Goal: Check status: Check status

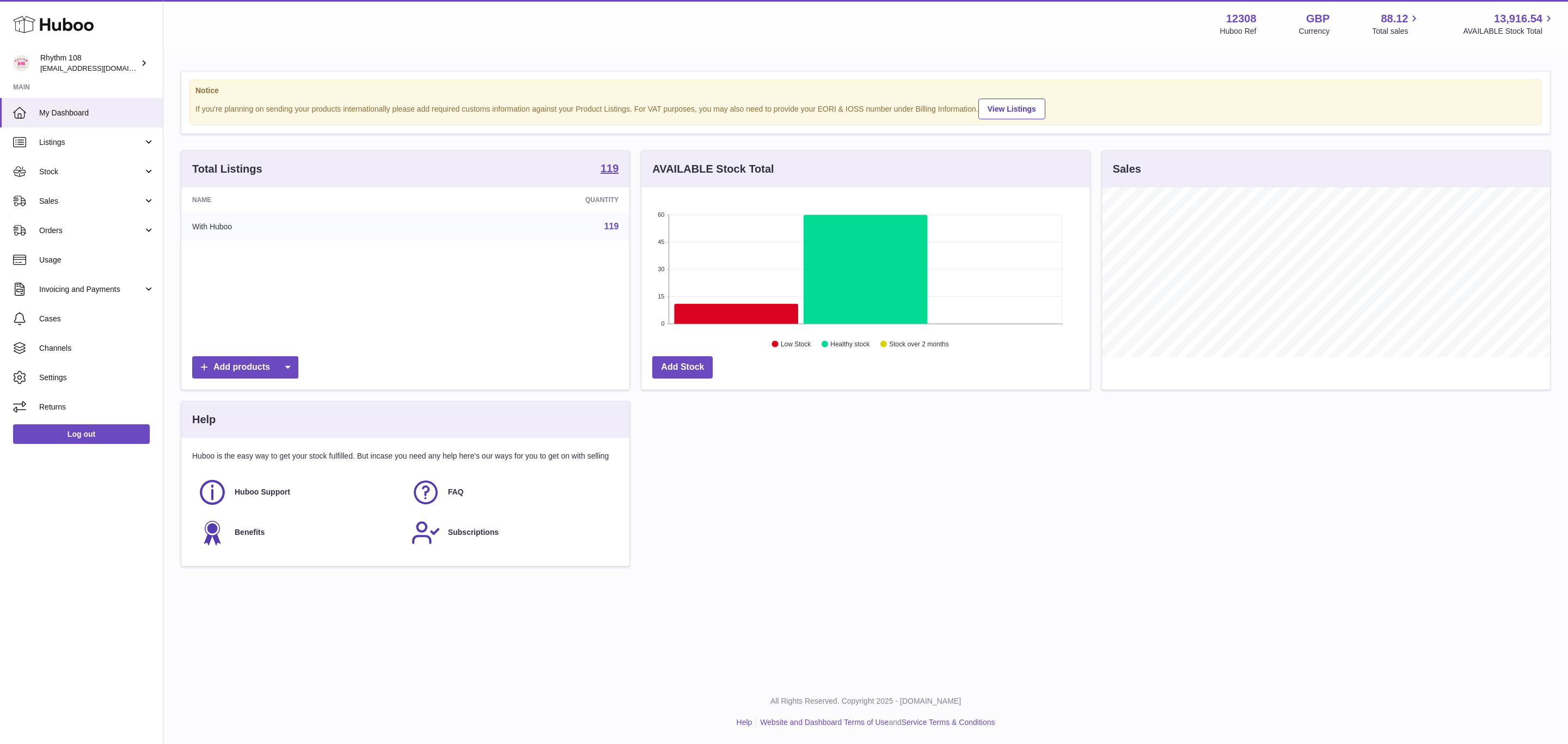
scroll to position [170, 447]
click at [43, 177] on link "Stock" at bounding box center [81, 171] width 163 height 29
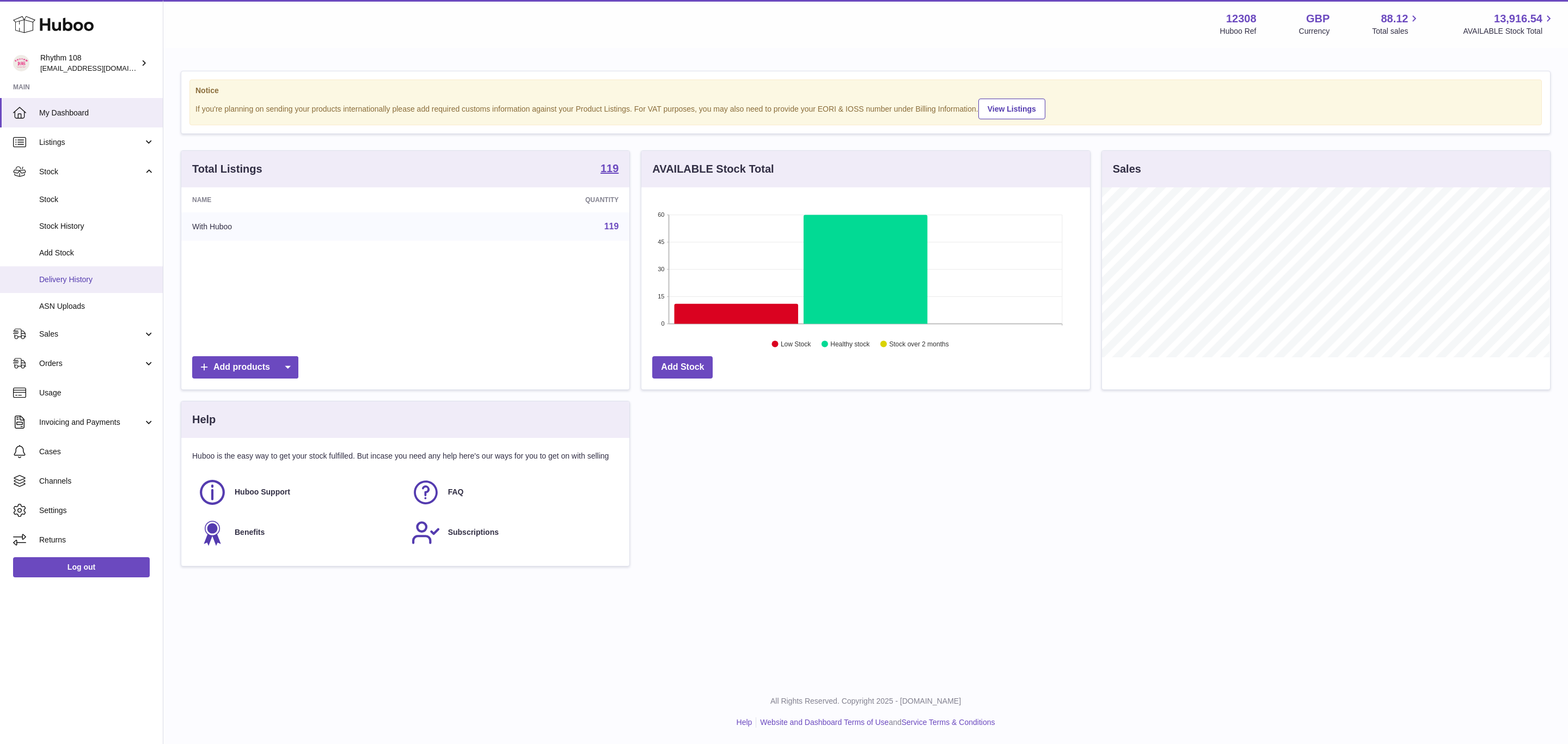
click at [61, 275] on span "Delivery History" at bounding box center [97, 280] width 116 height 10
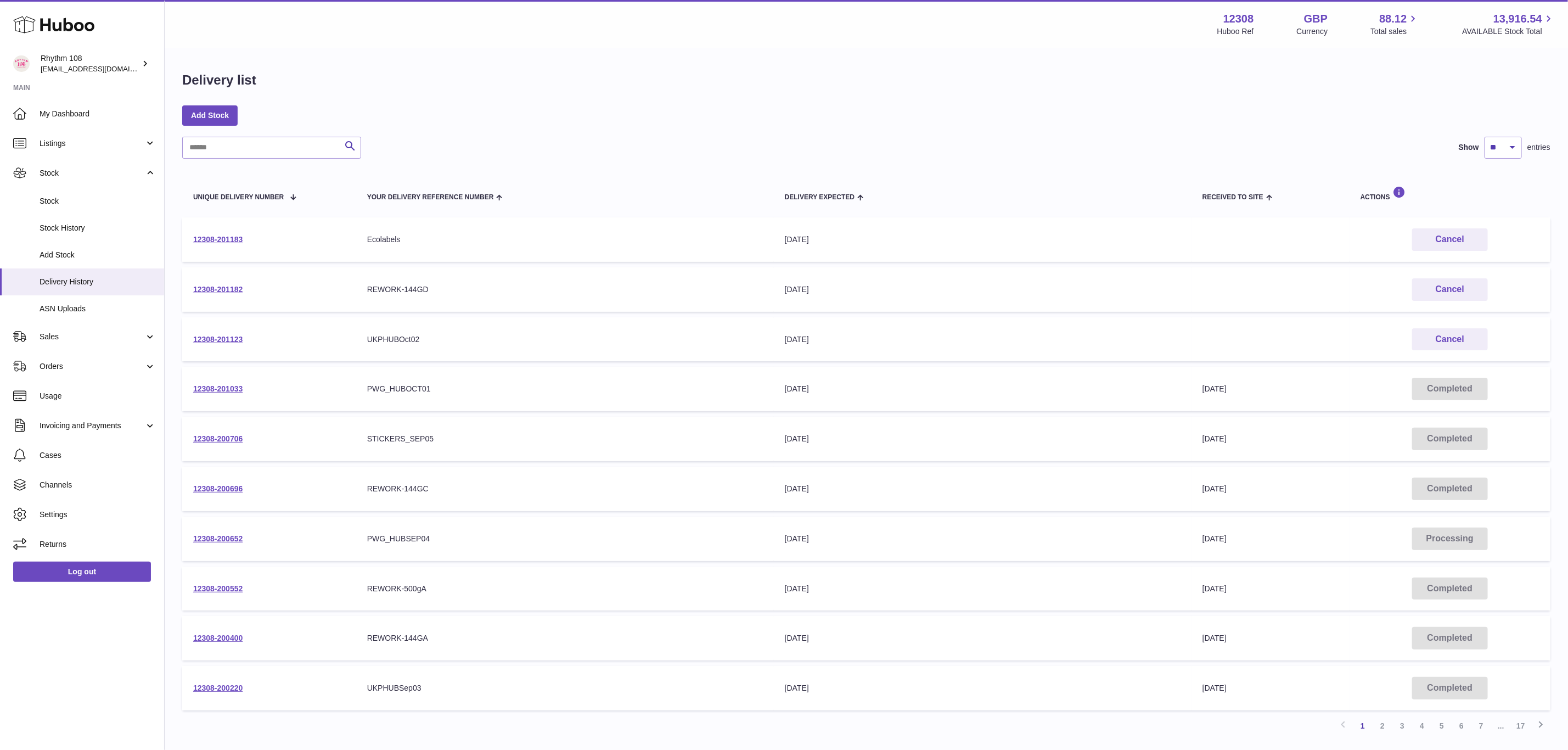
click at [1231, 250] on td "Received to Site" at bounding box center [1270, 240] width 158 height 44
click at [214, 335] on link "12308-201123" at bounding box center [218, 339] width 50 height 8
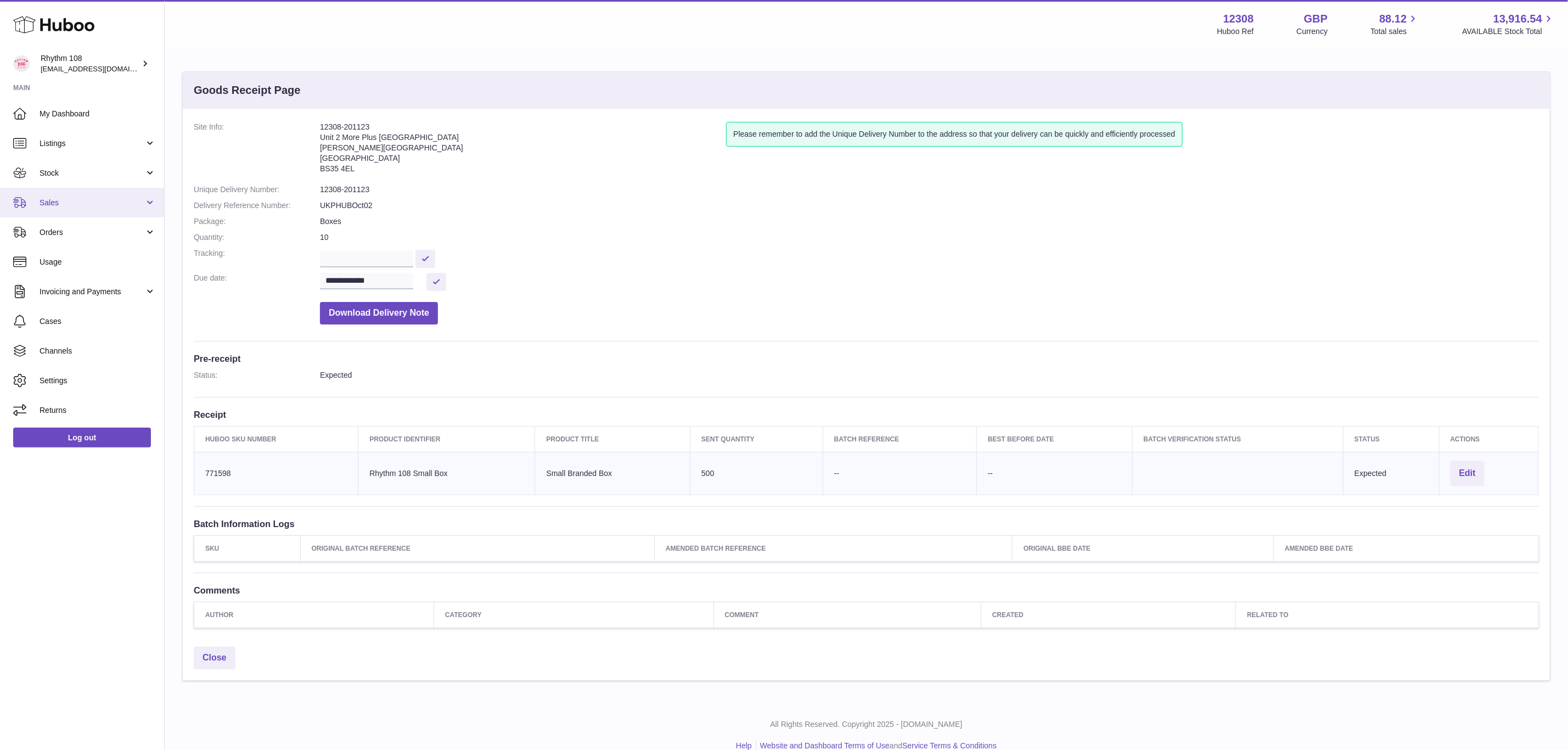
click at [42, 201] on span "Sales" at bounding box center [92, 203] width 105 height 10
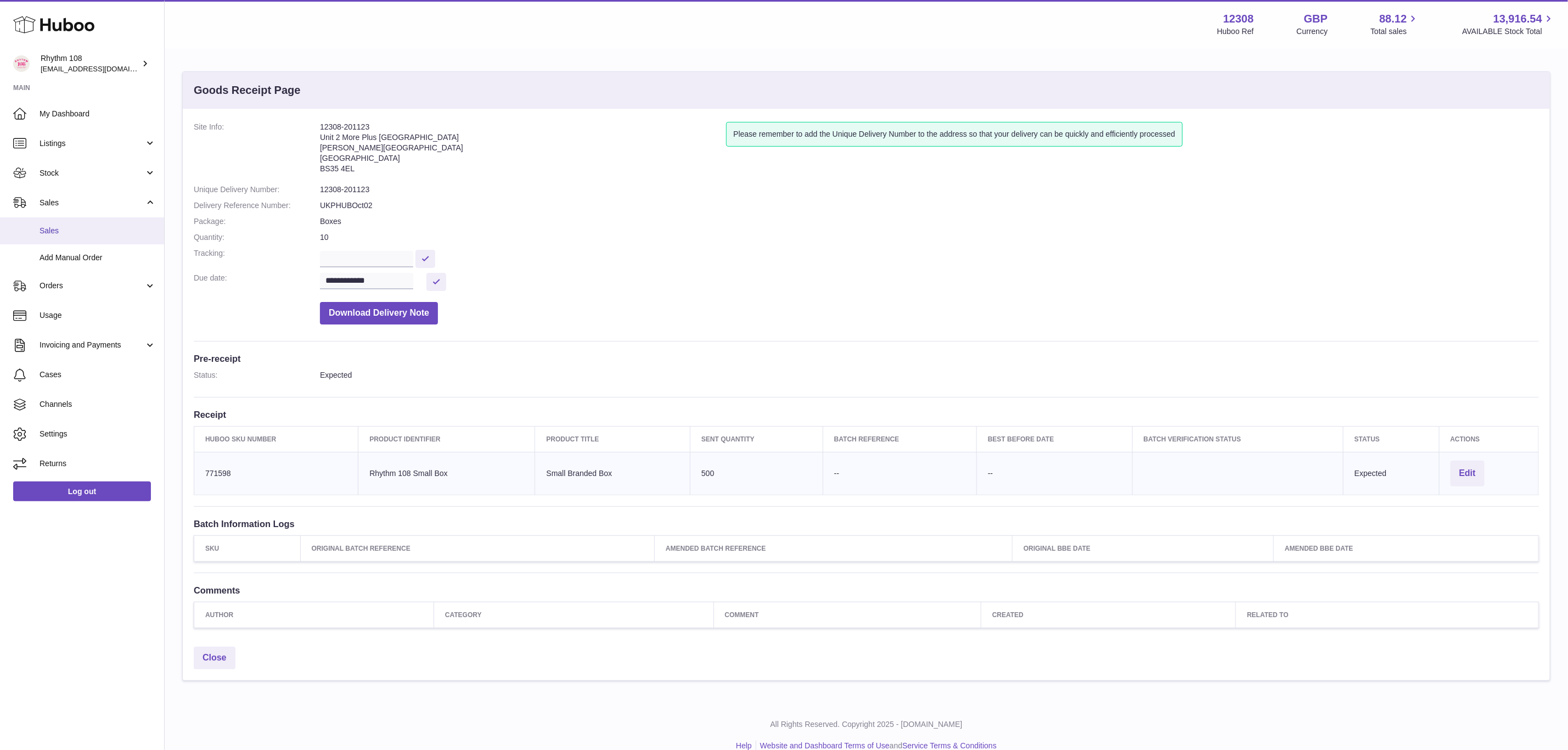
click at [74, 225] on link "Sales" at bounding box center [82, 231] width 164 height 27
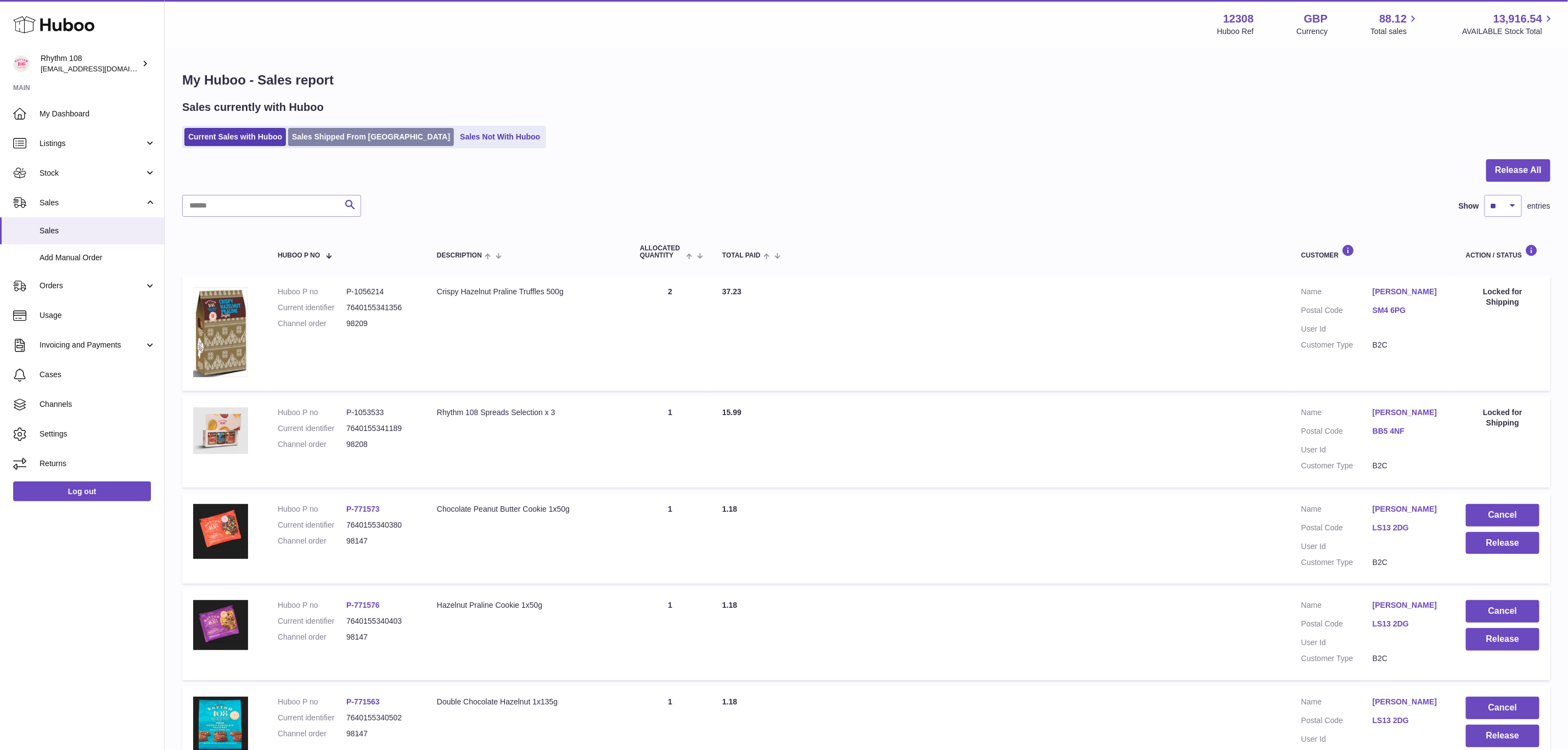
click at [361, 143] on link "Sales Shipped From [GEOGRAPHIC_DATA]" at bounding box center [371, 137] width 165 height 18
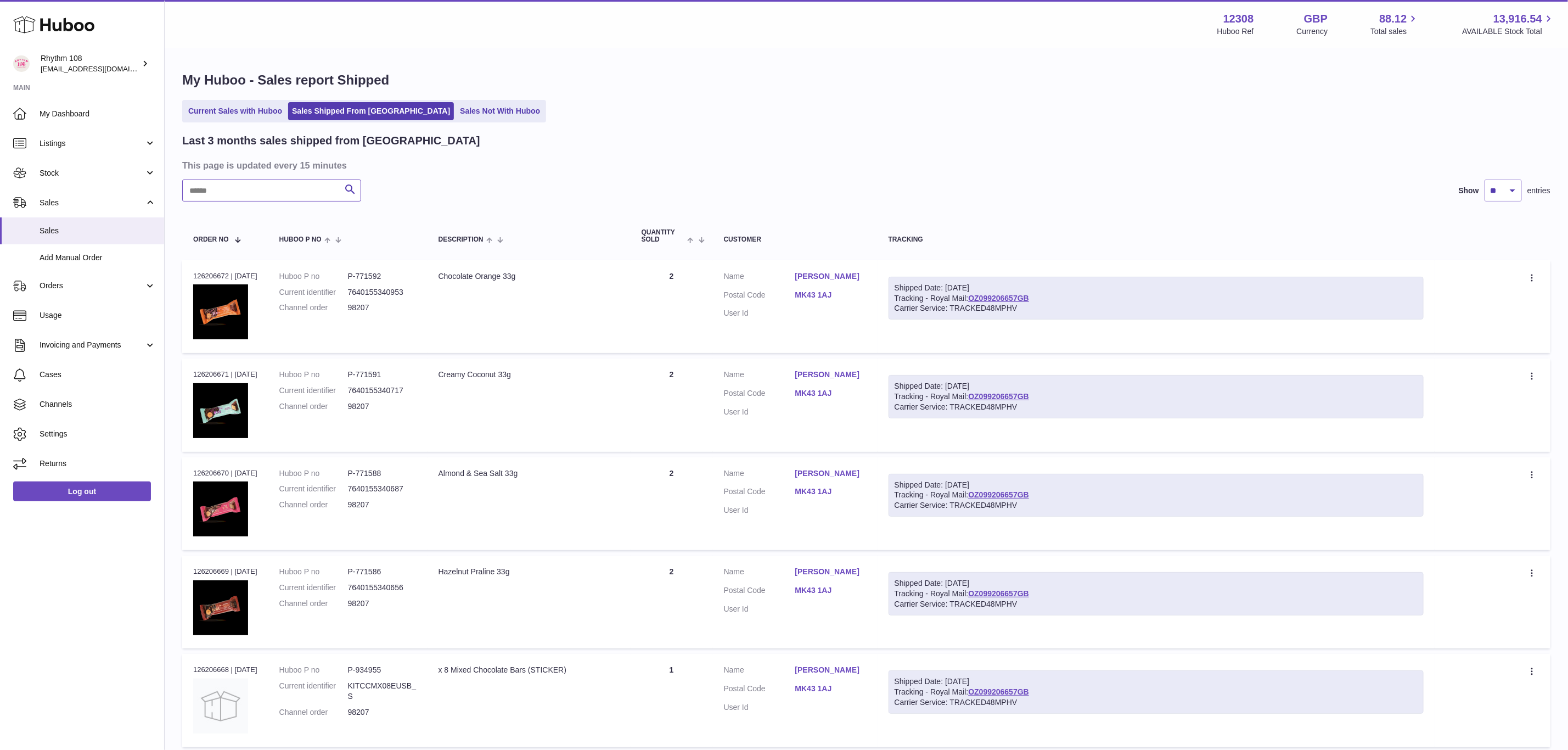
click at [276, 196] on input "text" at bounding box center [272, 190] width 179 height 22
click at [225, 176] on div "Last 3 months sales shipped from [GEOGRAPHIC_DATA] This page is updated every 1…" at bounding box center [866, 752] width 1368 height 1237
click at [231, 191] on input "text" at bounding box center [272, 190] width 179 height 22
paste input "*****"
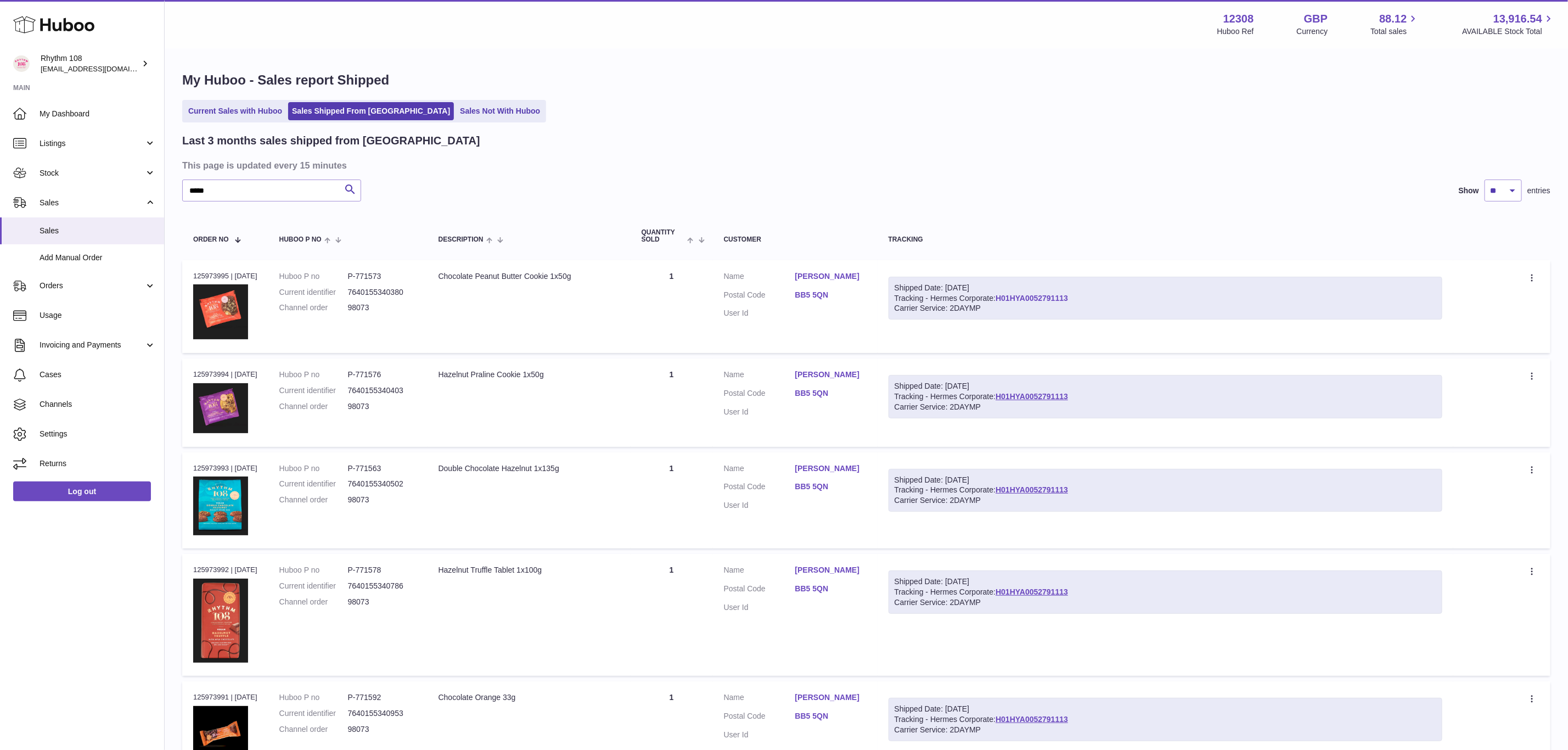
click at [1018, 297] on link "H01HYA0052791113" at bounding box center [1031, 298] width 72 height 8
drag, startPoint x: 309, startPoint y: 199, endPoint x: 178, endPoint y: 200, distance: 131.0
click at [178, 200] on div "My Huboo - Sales report Shipped Current Sales with Huboo Sales Shipped From Hub…" at bounding box center [866, 721] width 1403 height 1343
type input "*****"
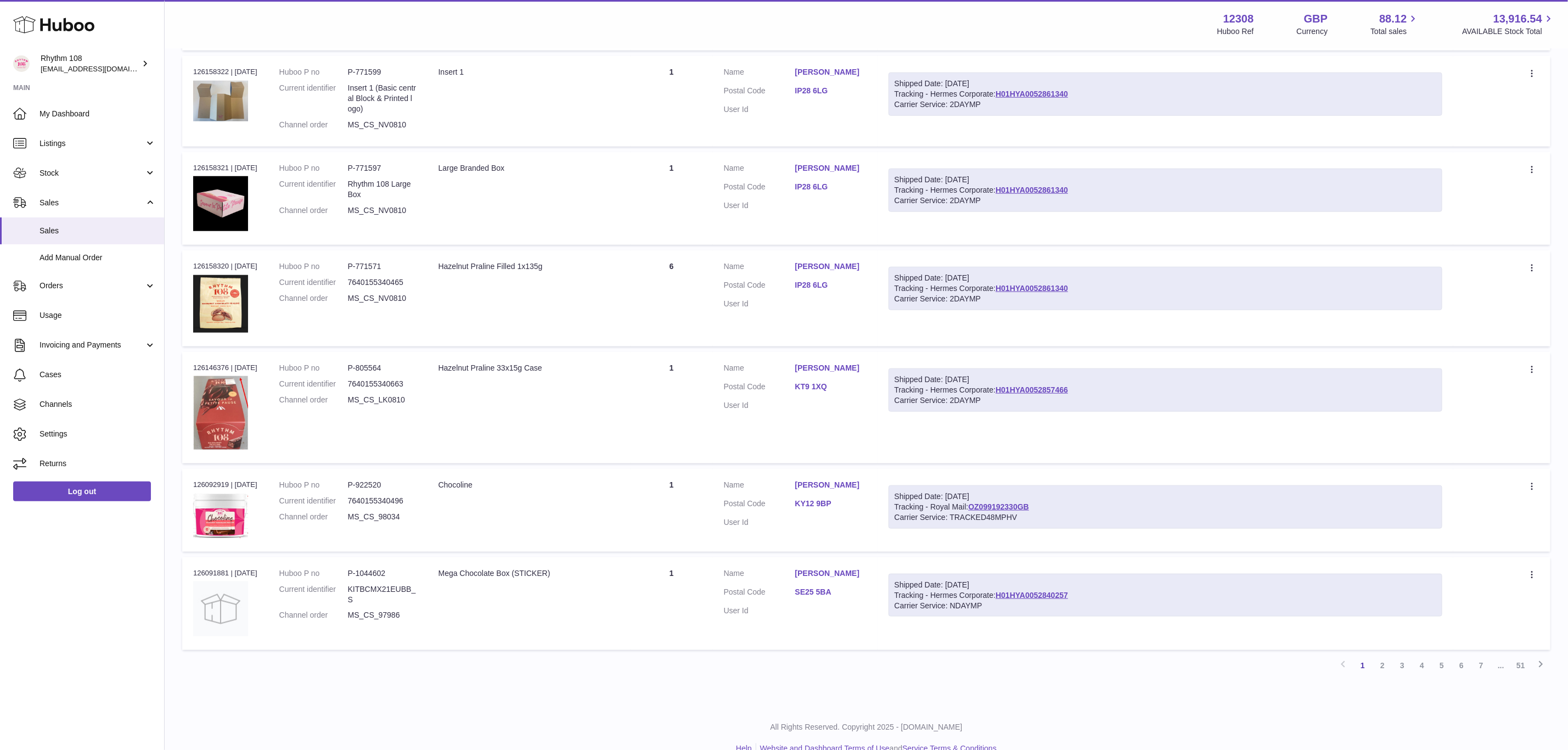
scroll to position [646, 0]
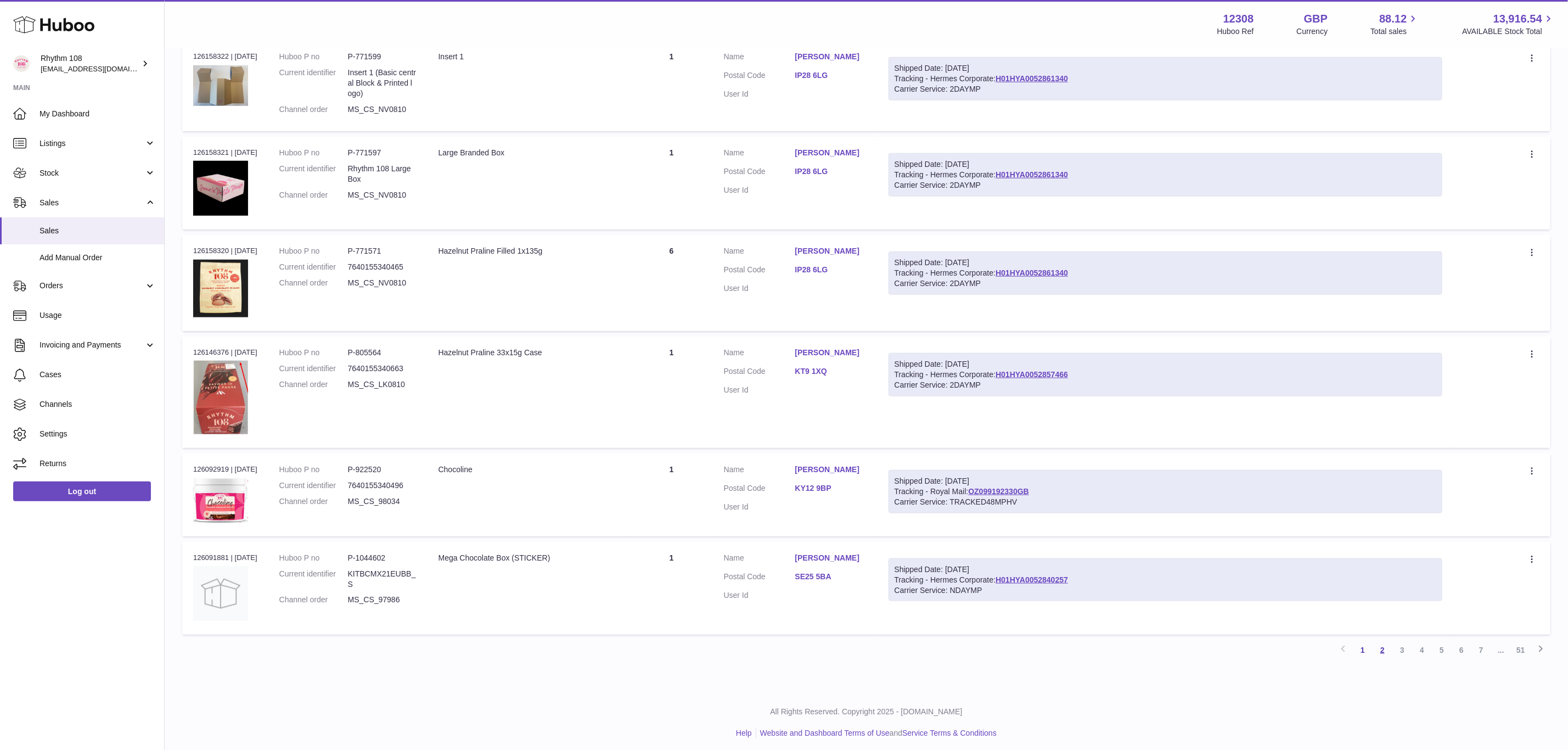
click at [1381, 642] on link "2" at bounding box center [1382, 650] width 20 height 20
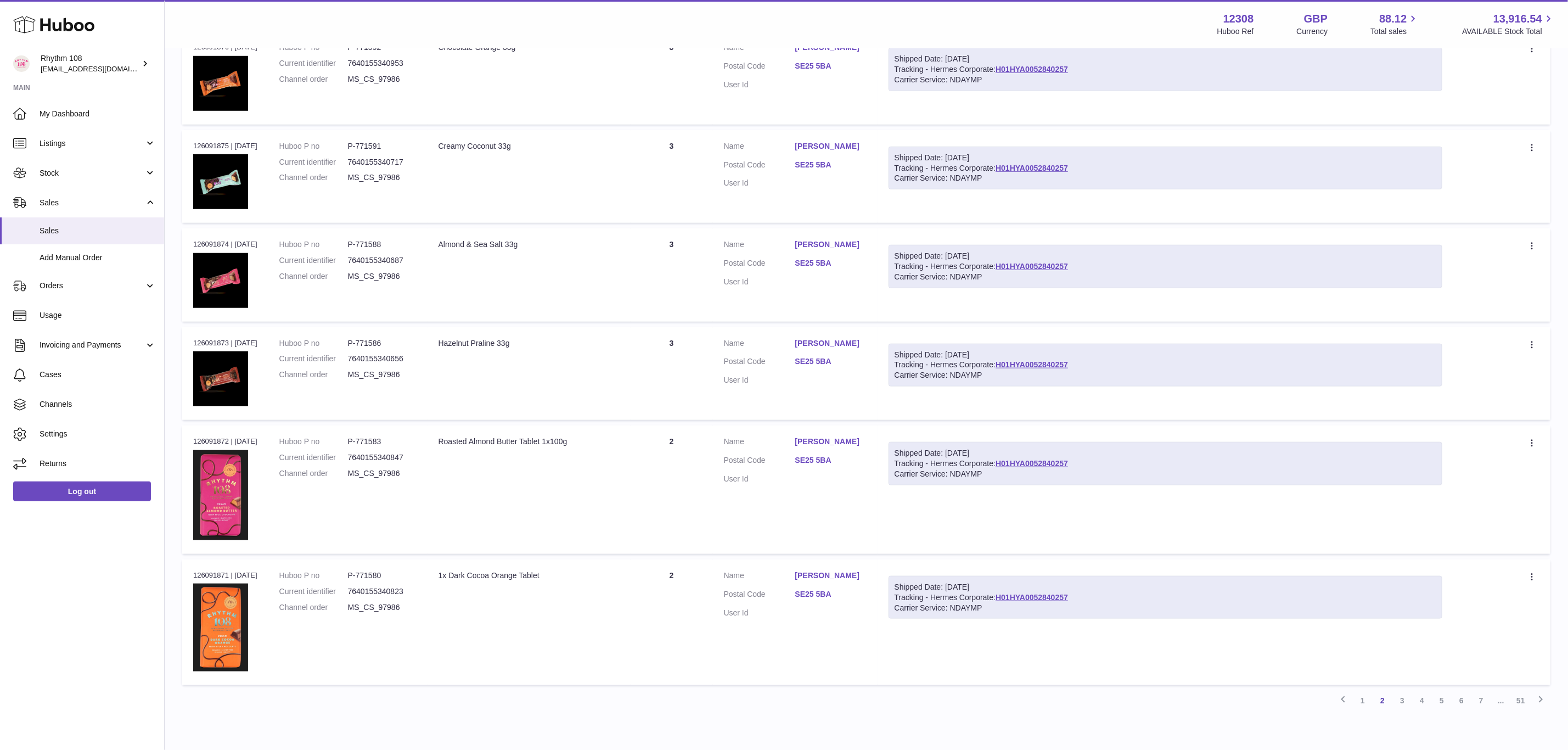
scroll to position [626, 0]
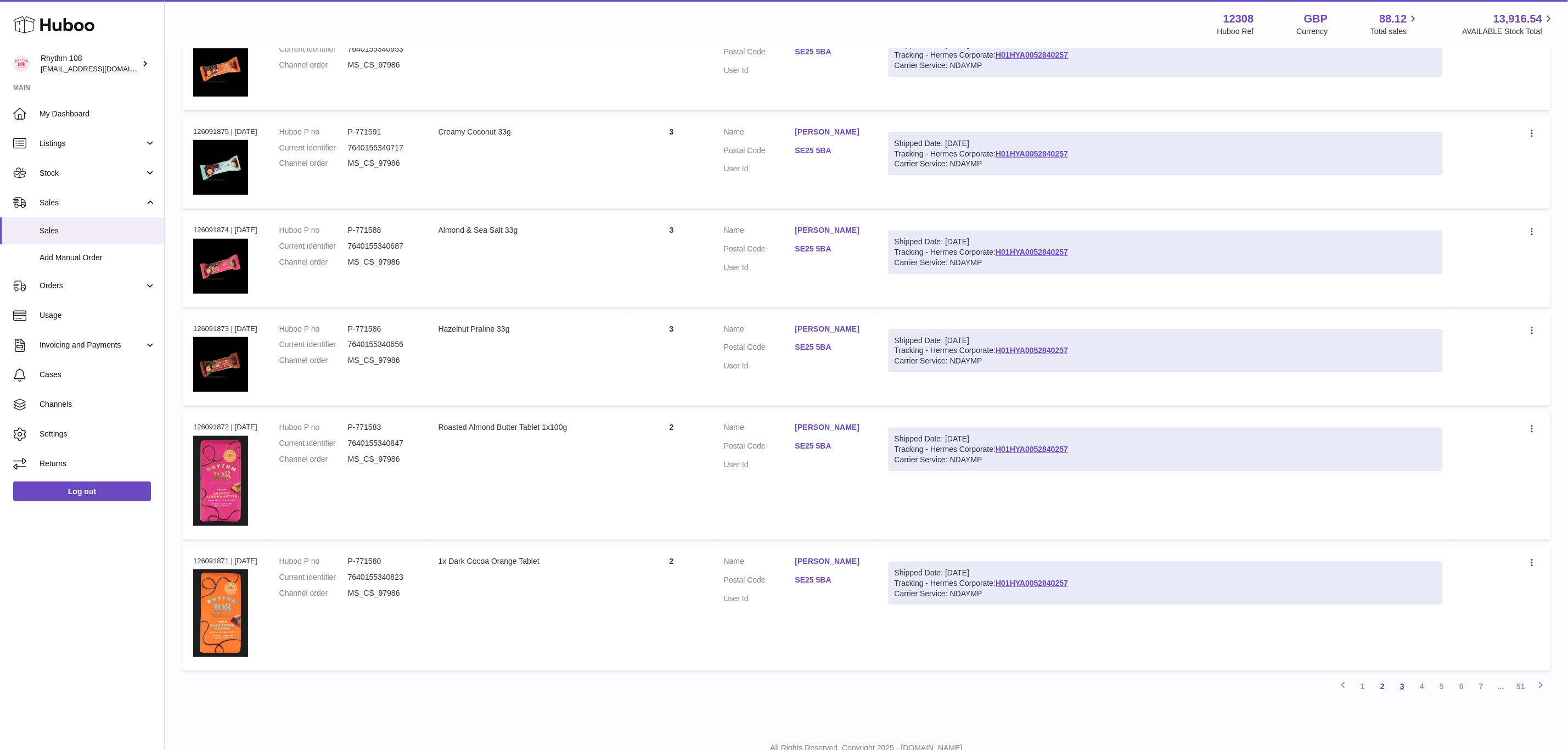
click at [1402, 682] on link "3" at bounding box center [1402, 686] width 20 height 20
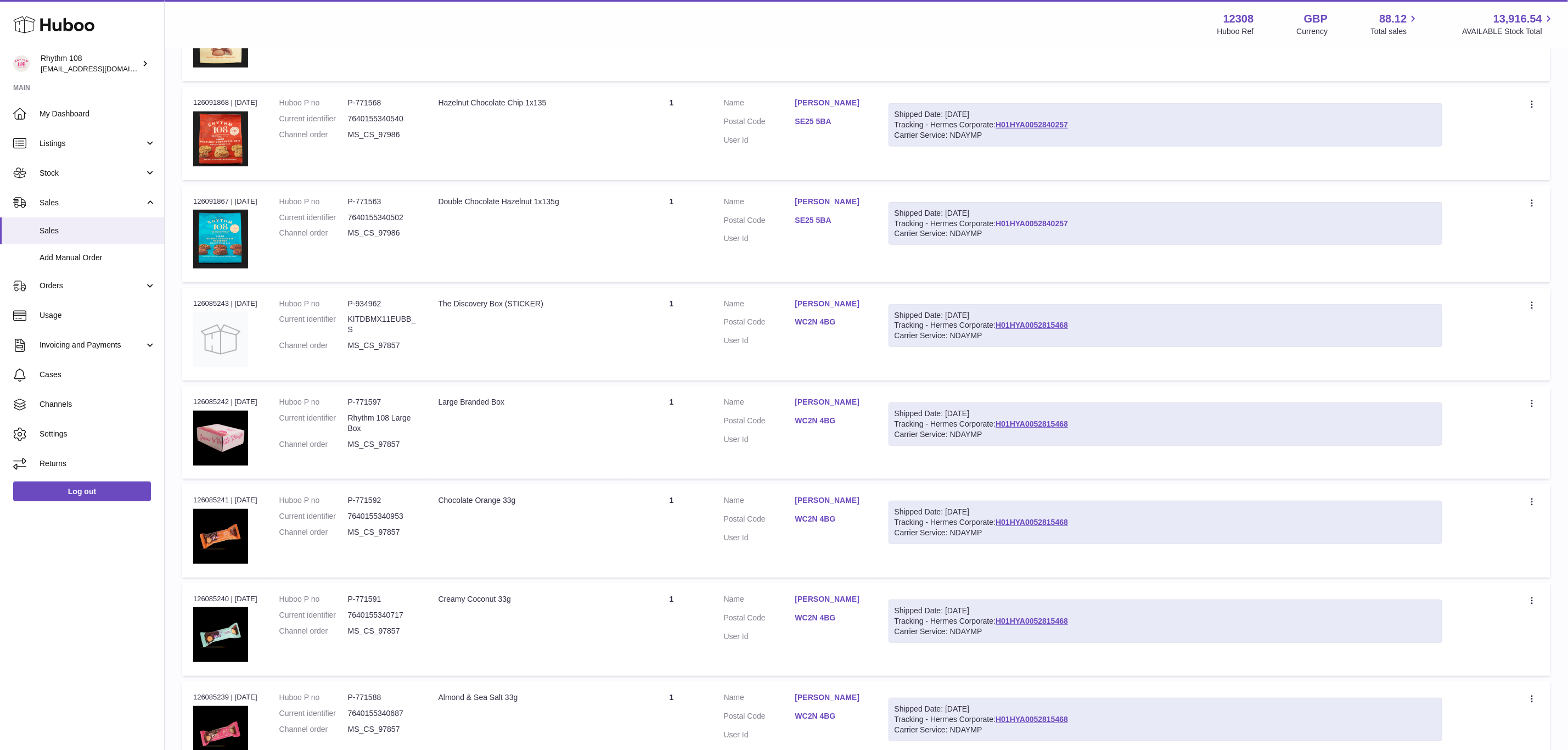
scroll to position [626, 0]
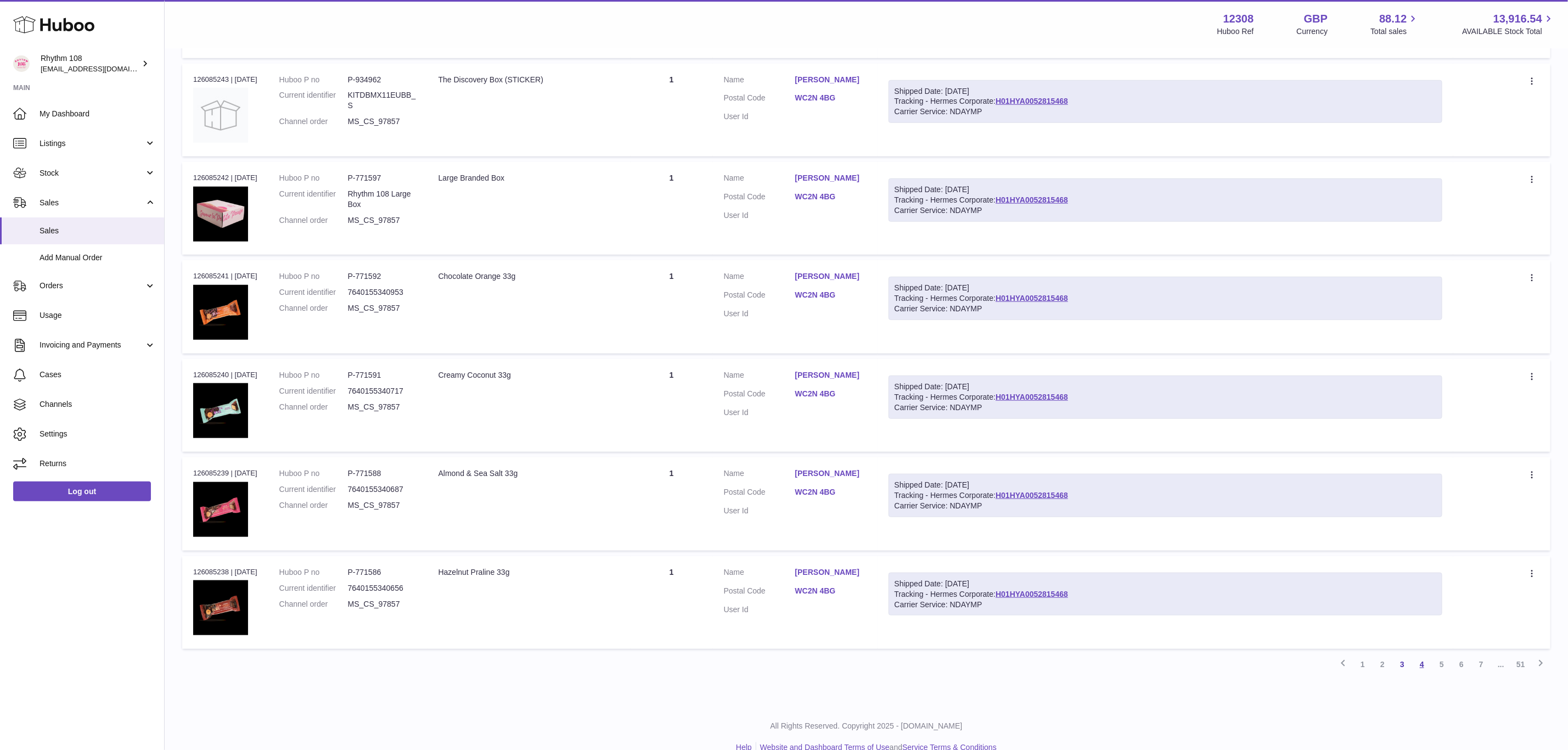
click at [1426, 660] on link "4" at bounding box center [1422, 664] width 20 height 20
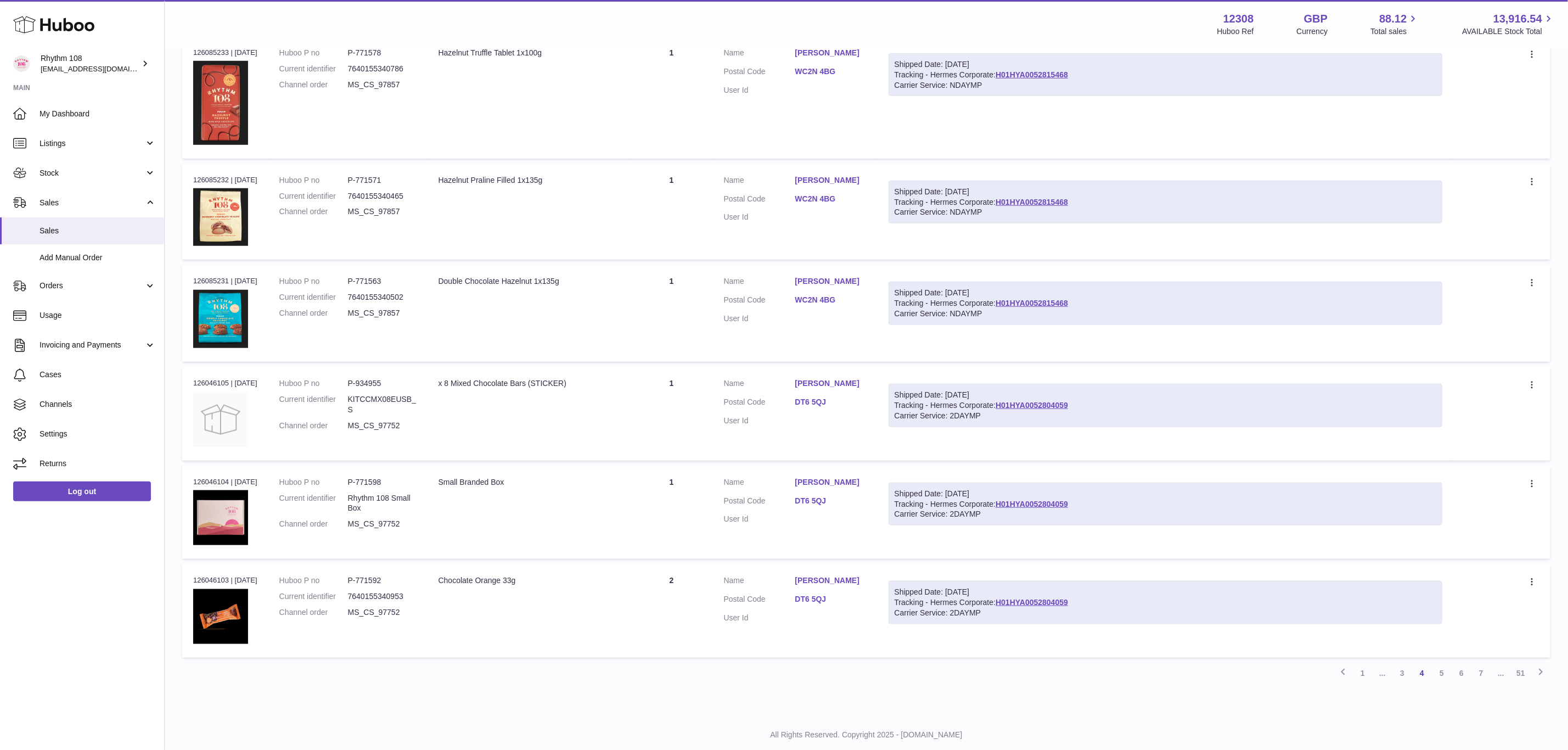
scroll to position [704, 0]
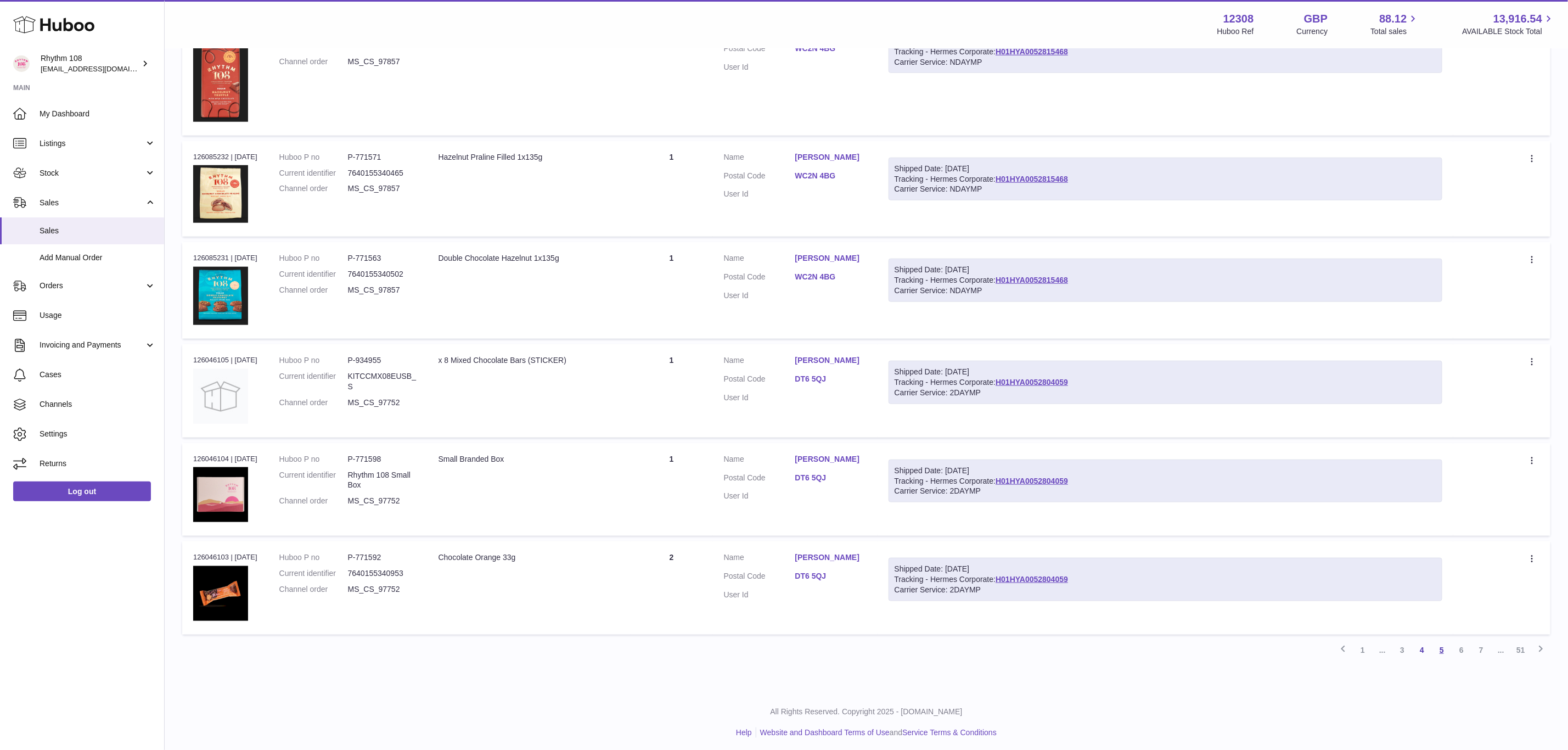
click at [1441, 647] on link "5" at bounding box center [1442, 650] width 20 height 20
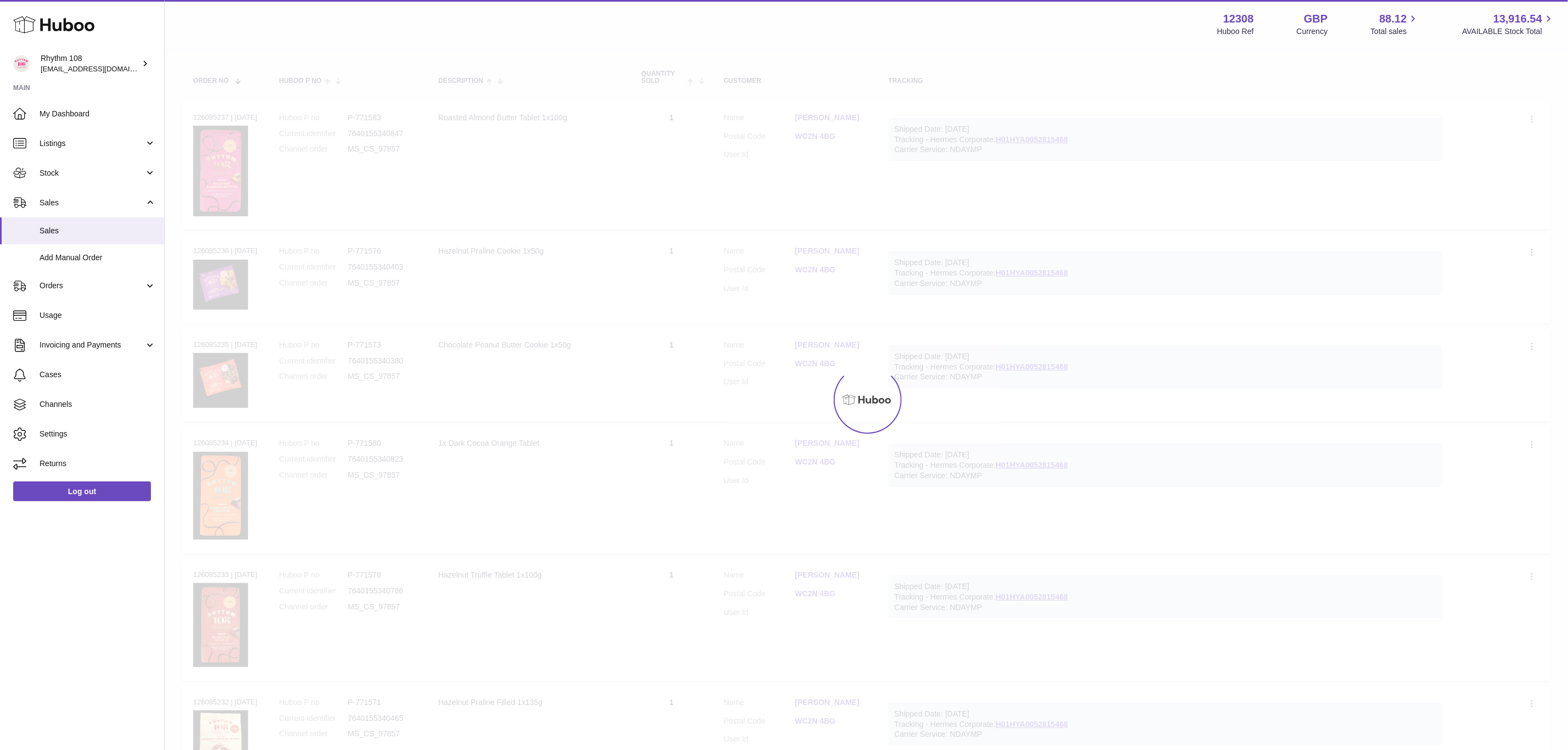
scroll to position [50, 0]
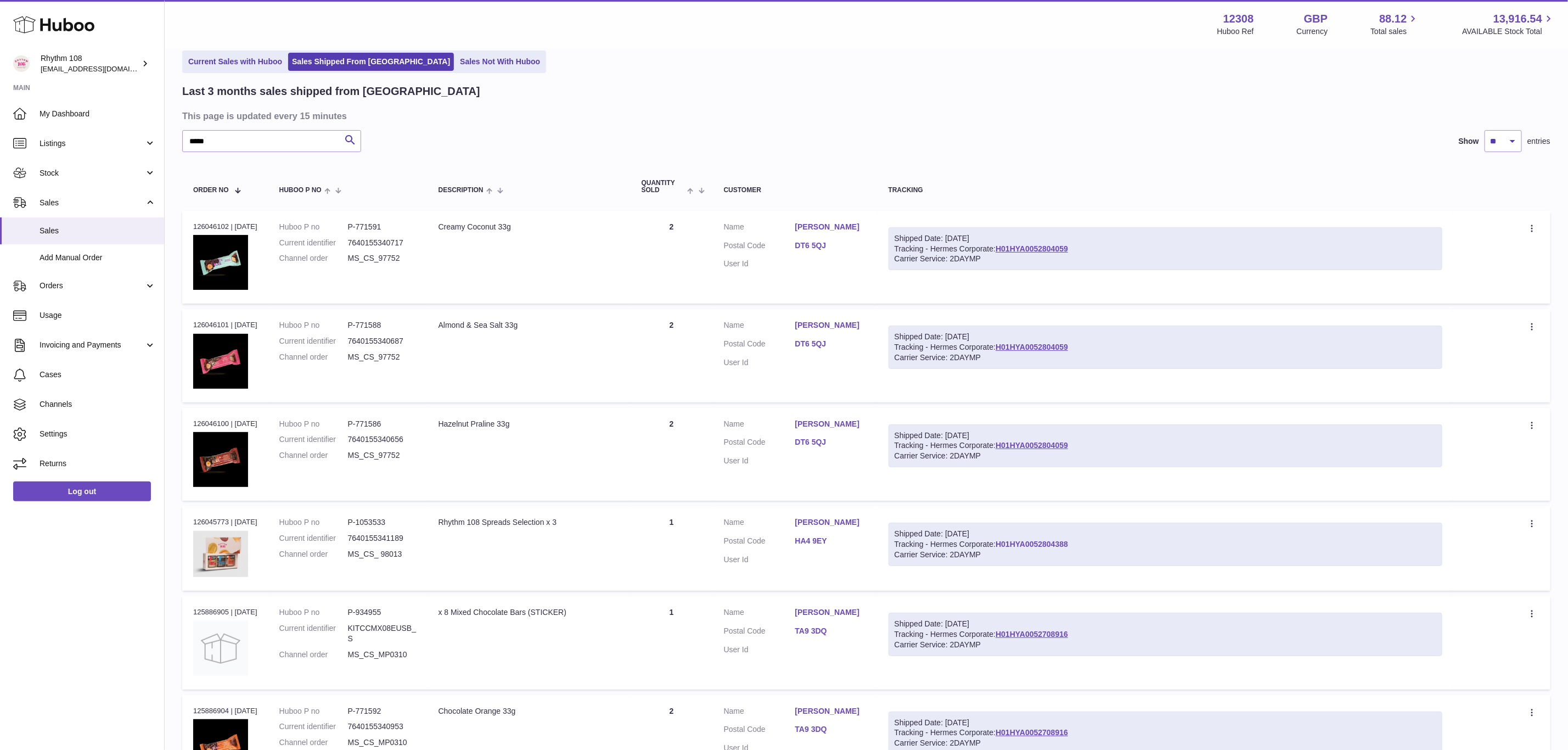
click at [1056, 542] on link "H01HYA0052804388" at bounding box center [1031, 543] width 72 height 8
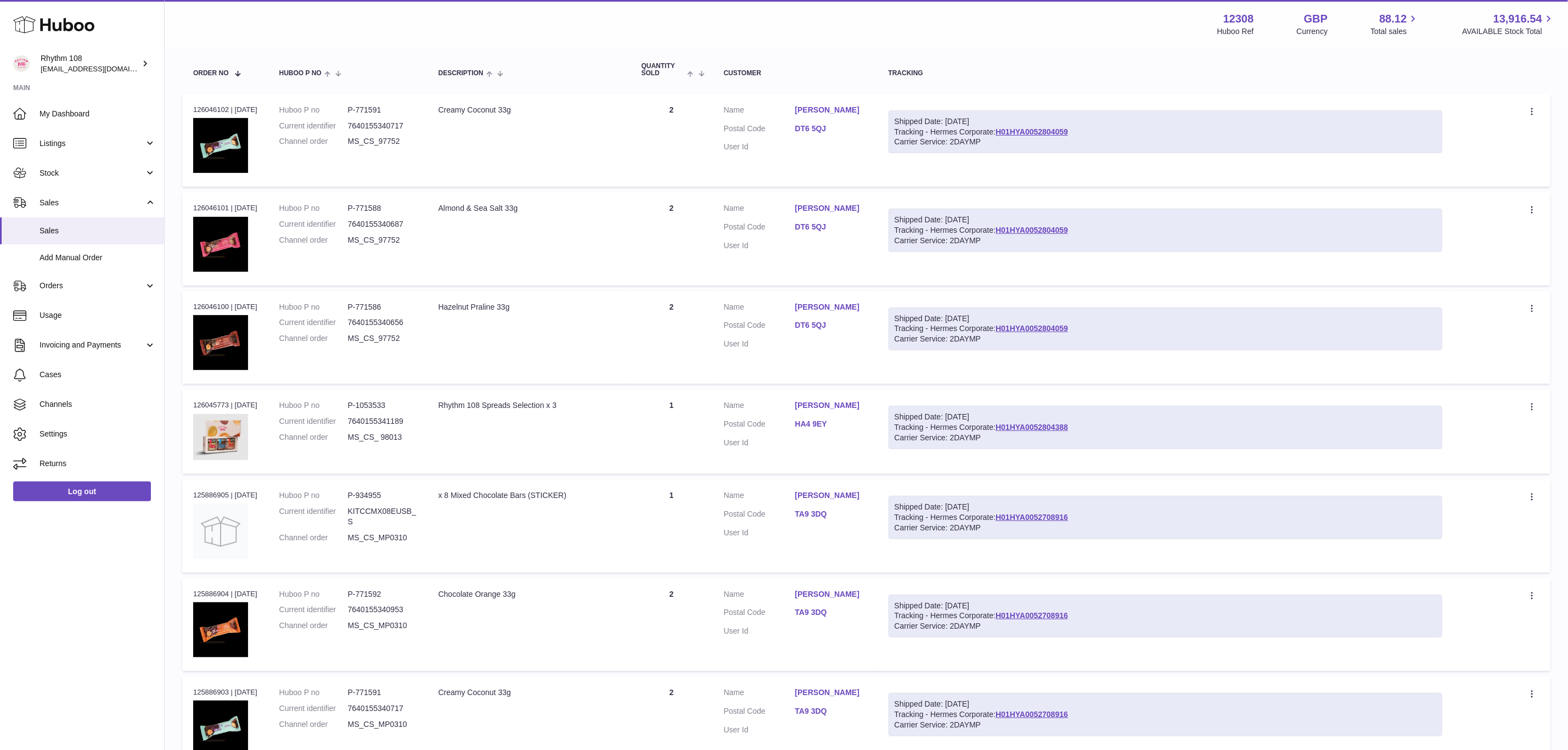
scroll to position [132, 0]
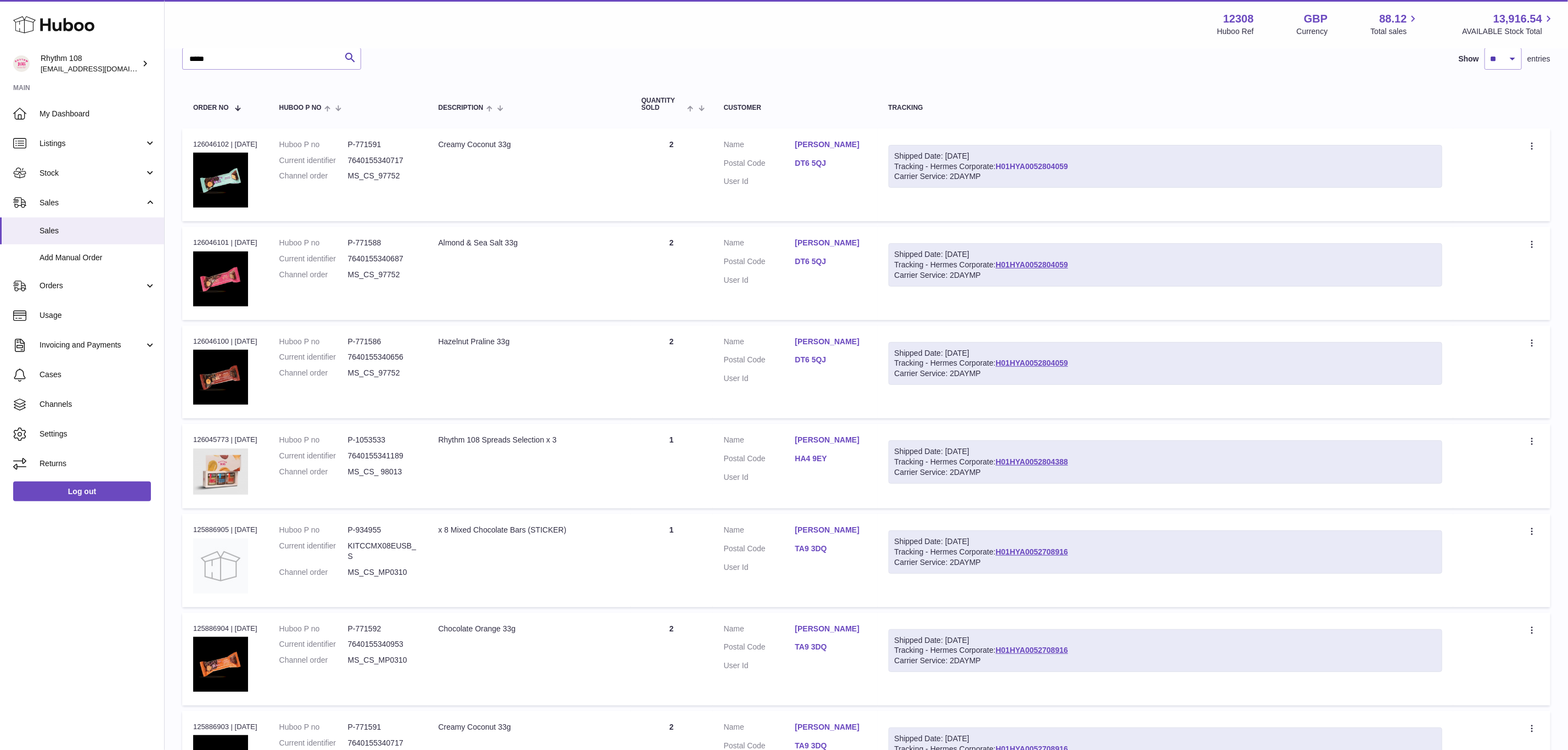
click at [1036, 163] on link "H01HYA0052804059" at bounding box center [1031, 166] width 72 height 8
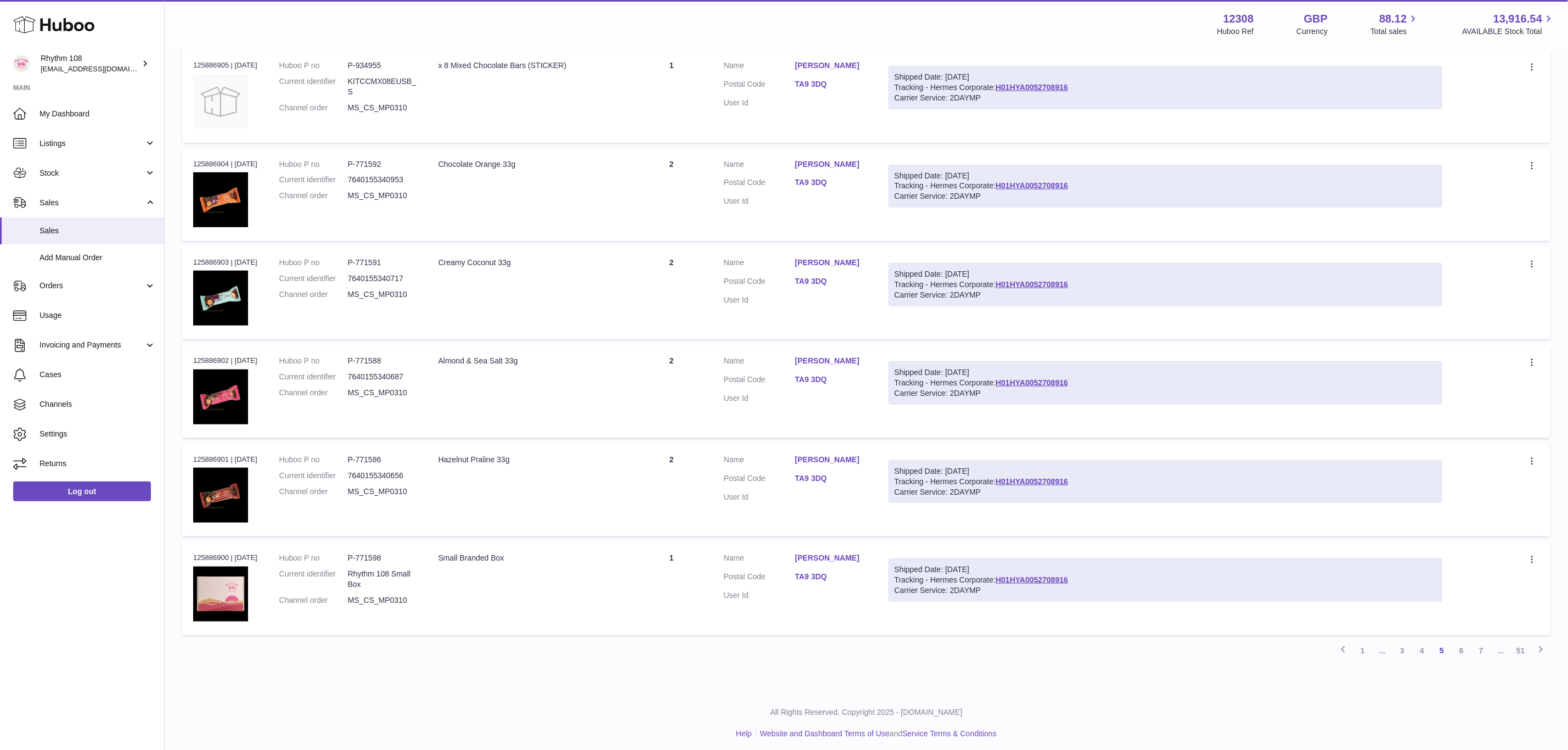
scroll to position [597, 0]
click at [1418, 648] on link "4" at bounding box center [1422, 650] width 20 height 20
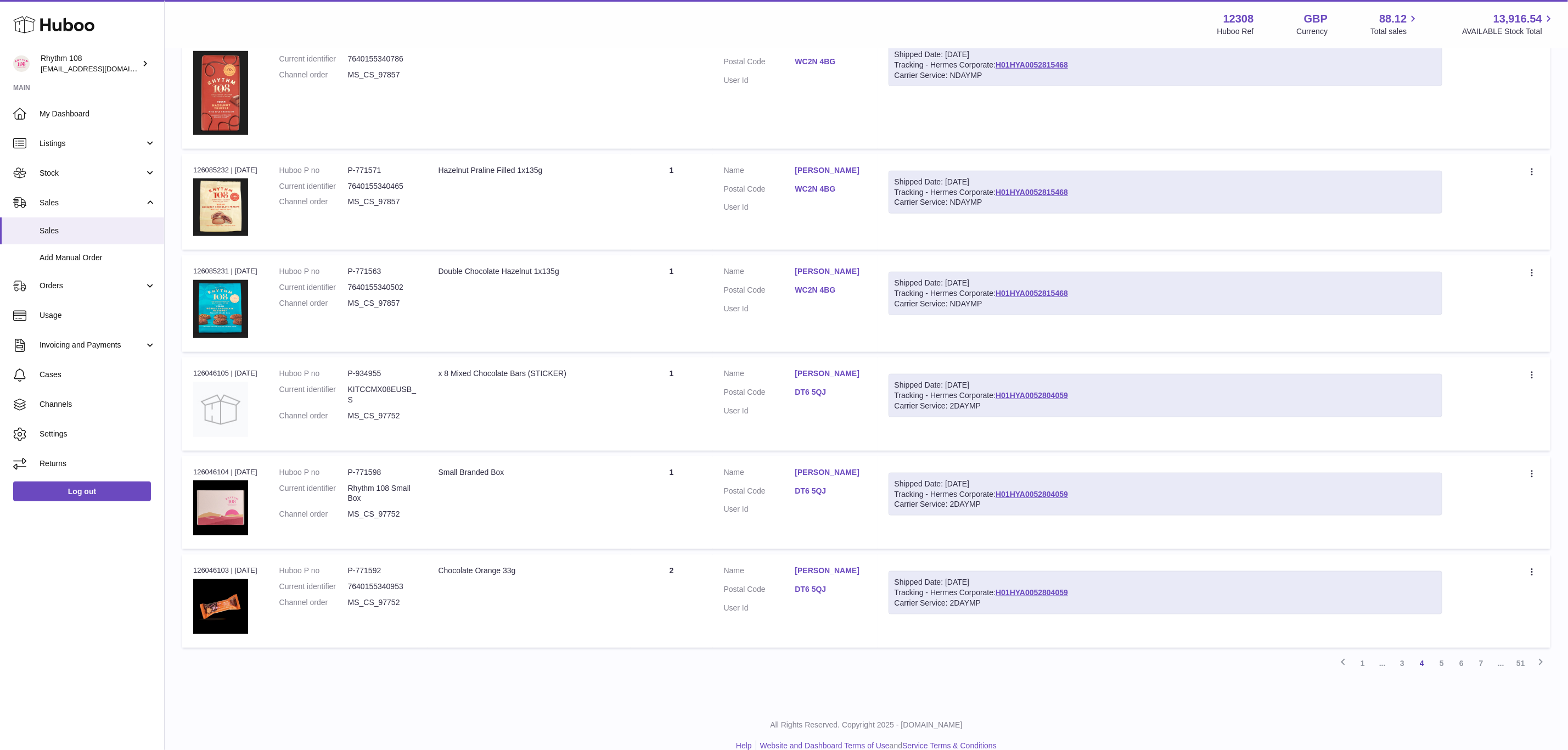
scroll to position [704, 0]
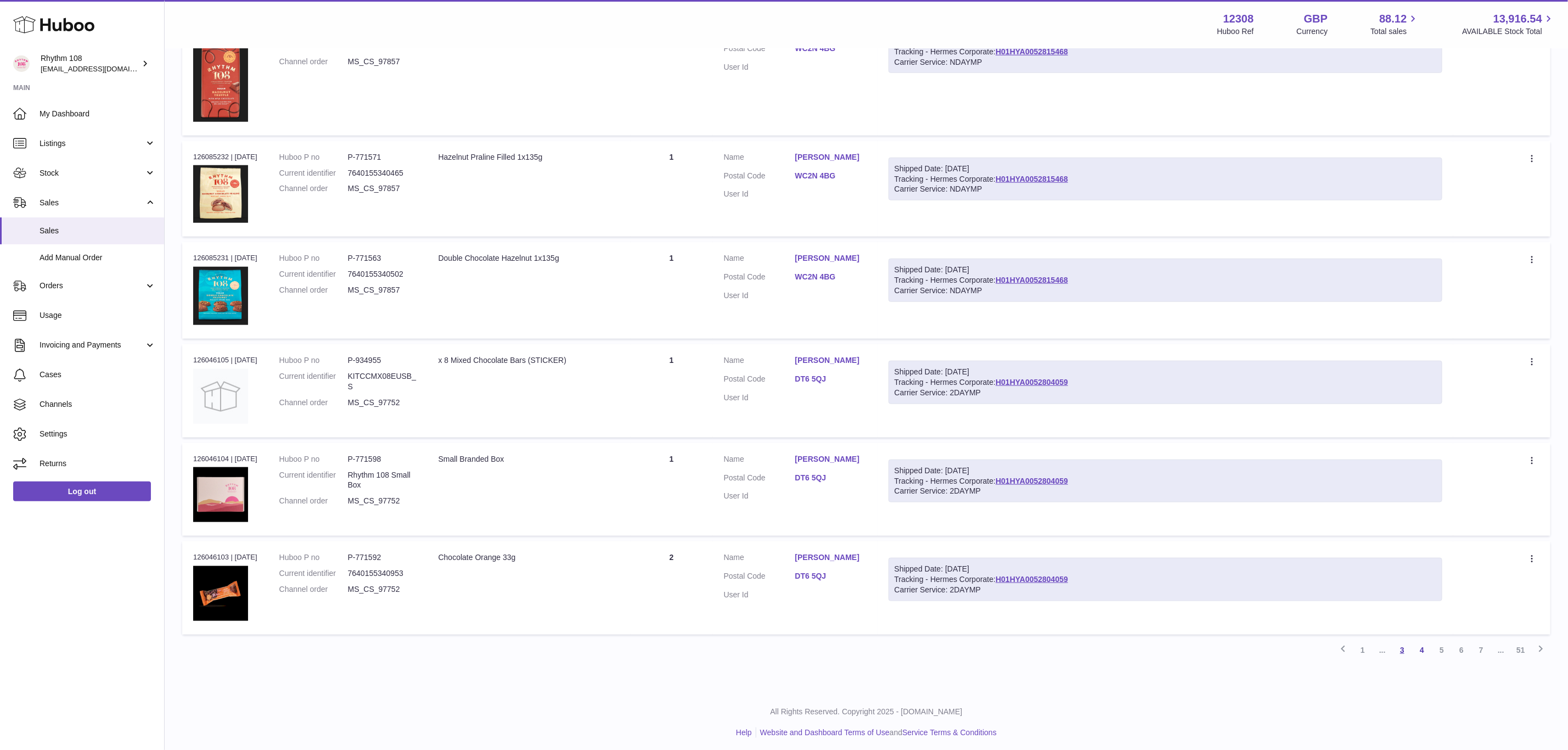
click at [1400, 646] on link "3" at bounding box center [1402, 650] width 20 height 20
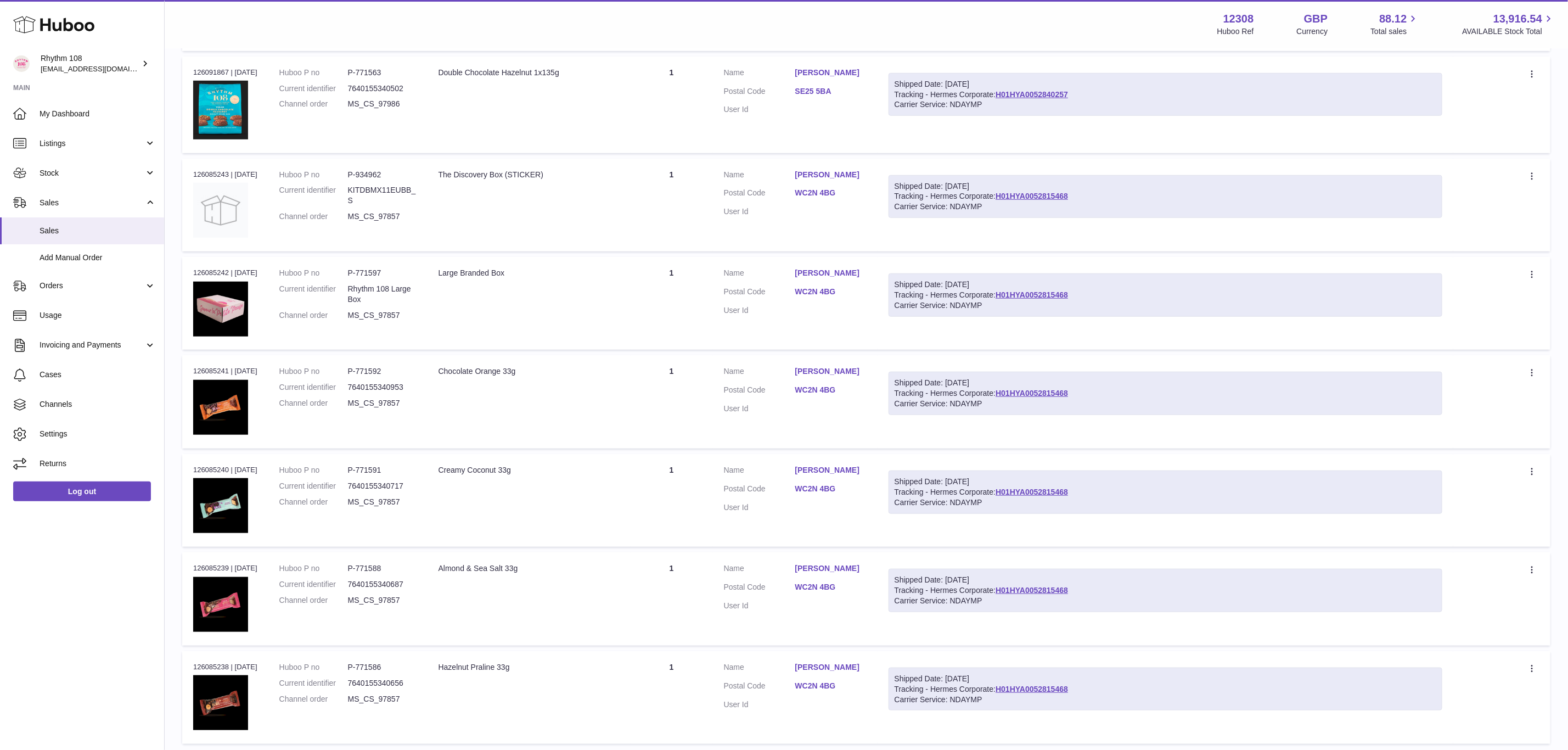
scroll to position [641, 0]
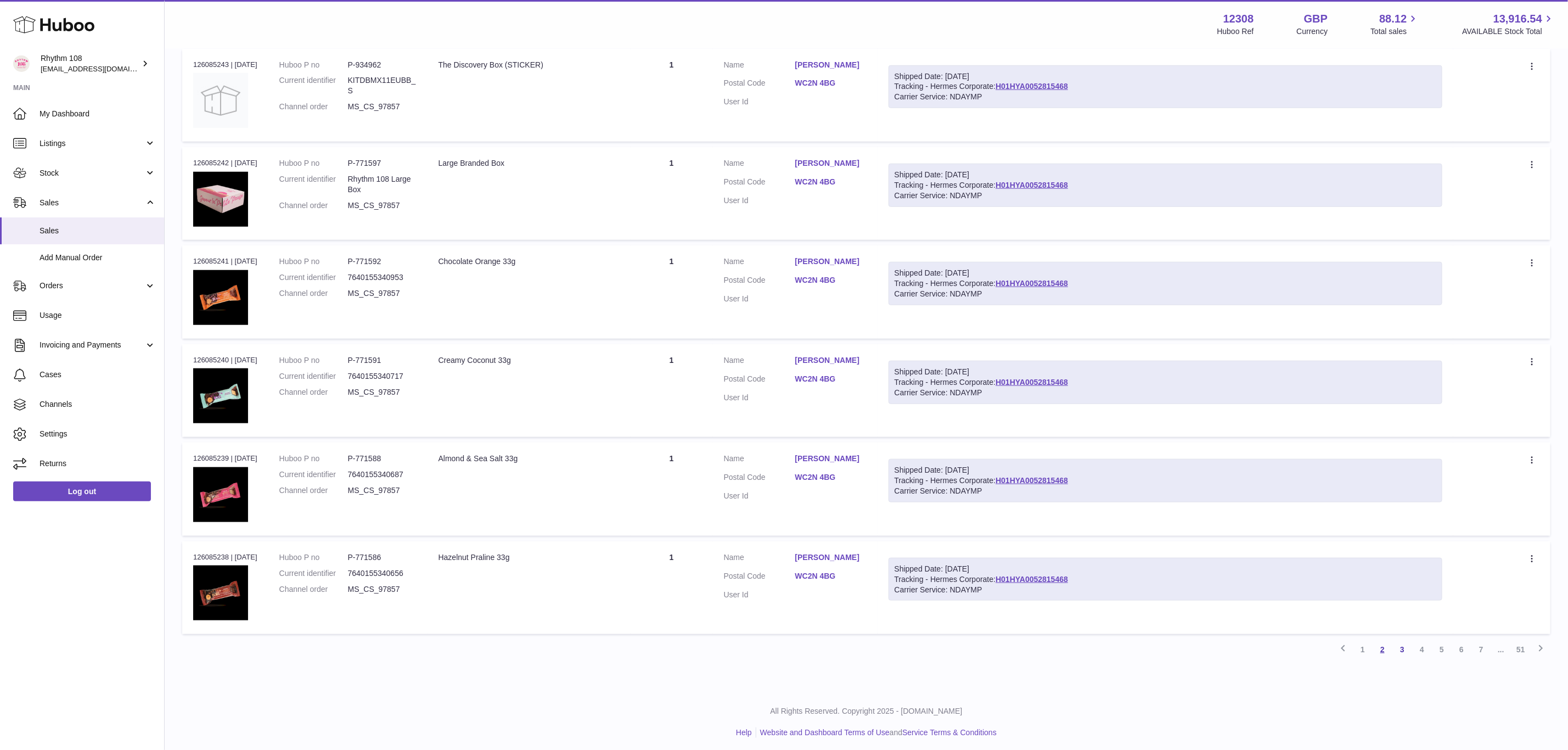
click at [1384, 649] on link "2" at bounding box center [1382, 649] width 20 height 20
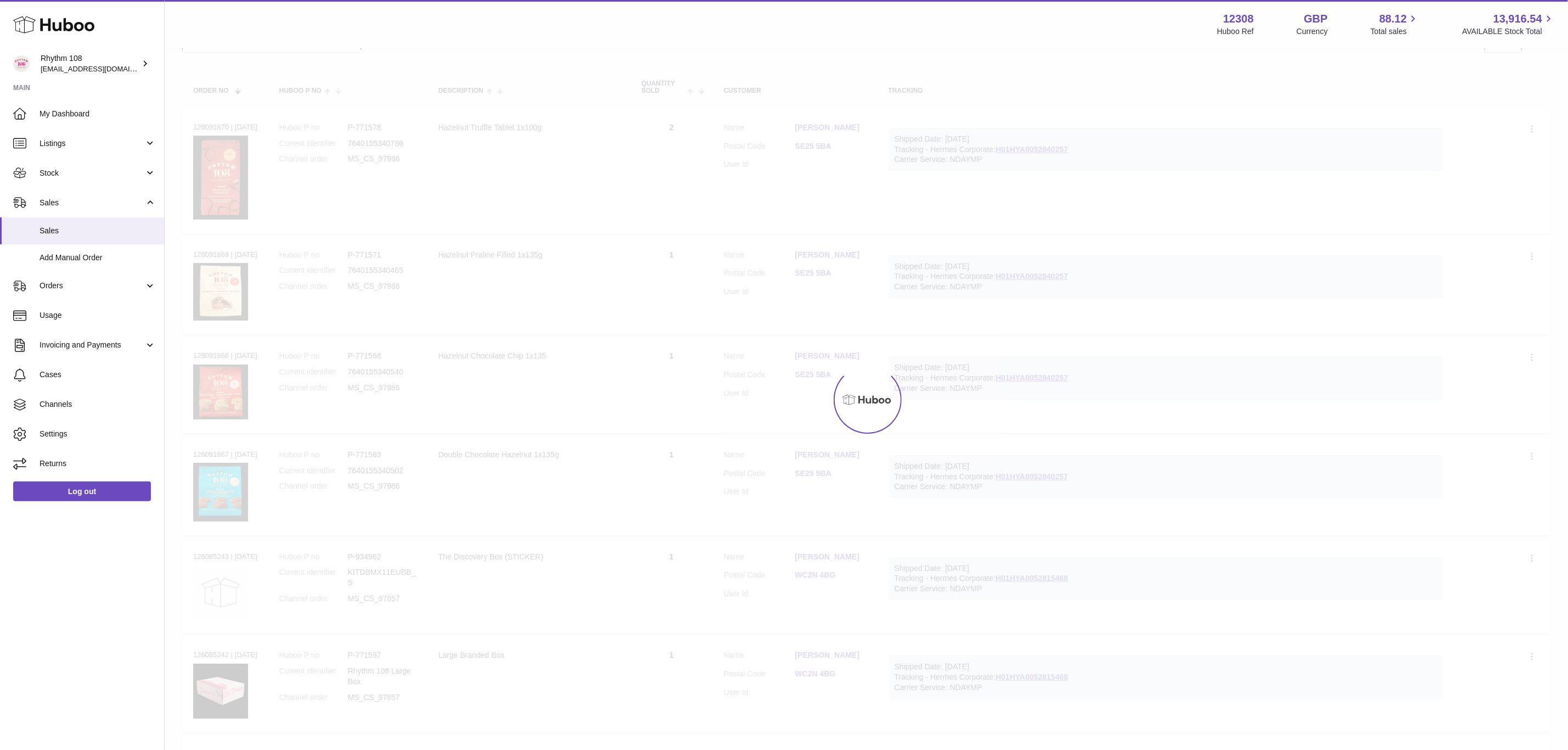
scroll to position [50, 0]
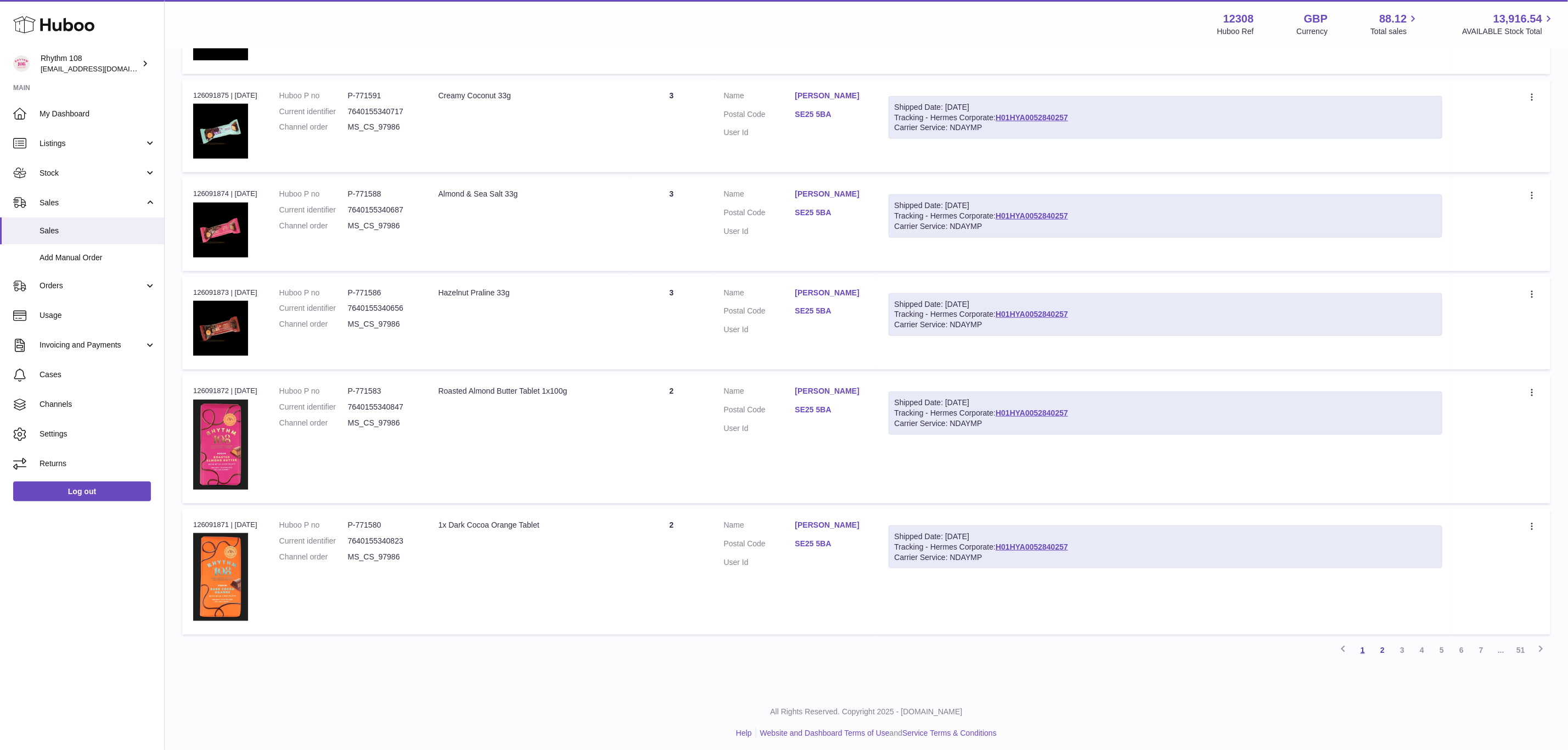
click at [1360, 644] on link "1" at bounding box center [1363, 650] width 20 height 20
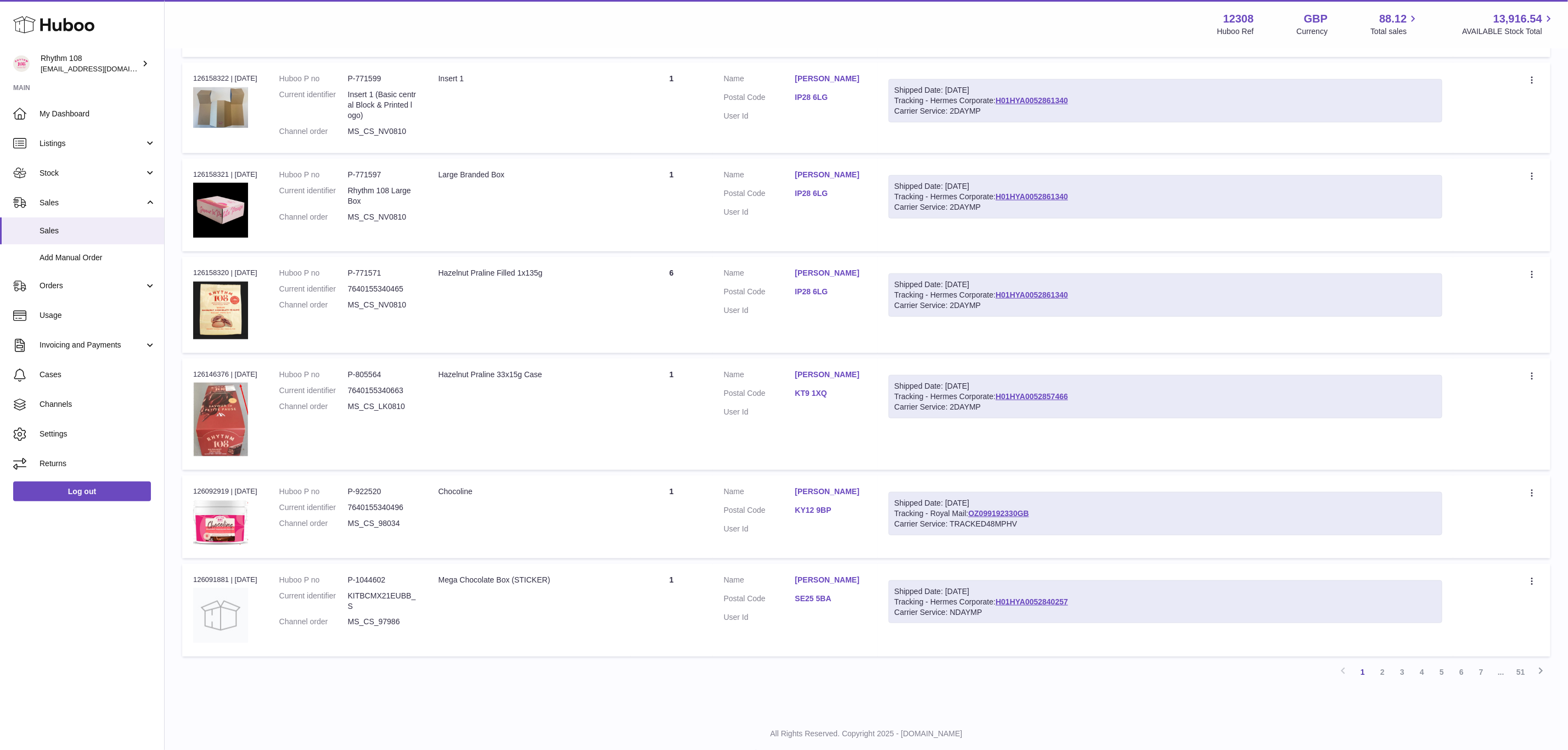
scroll to position [626, 0]
click at [999, 511] on link "OZ099192330GB" at bounding box center [999, 511] width 61 height 8
click at [1050, 590] on div "Shipped Date: 8th Oct 2025 Tracking - Hermes Corporate: H01HYA0052840257 Carrie…" at bounding box center [1165, 600] width 554 height 44
click at [1031, 596] on link "H01HYA0052840257" at bounding box center [1031, 599] width 72 height 8
click at [68, 168] on span "Stock" at bounding box center [92, 173] width 105 height 10
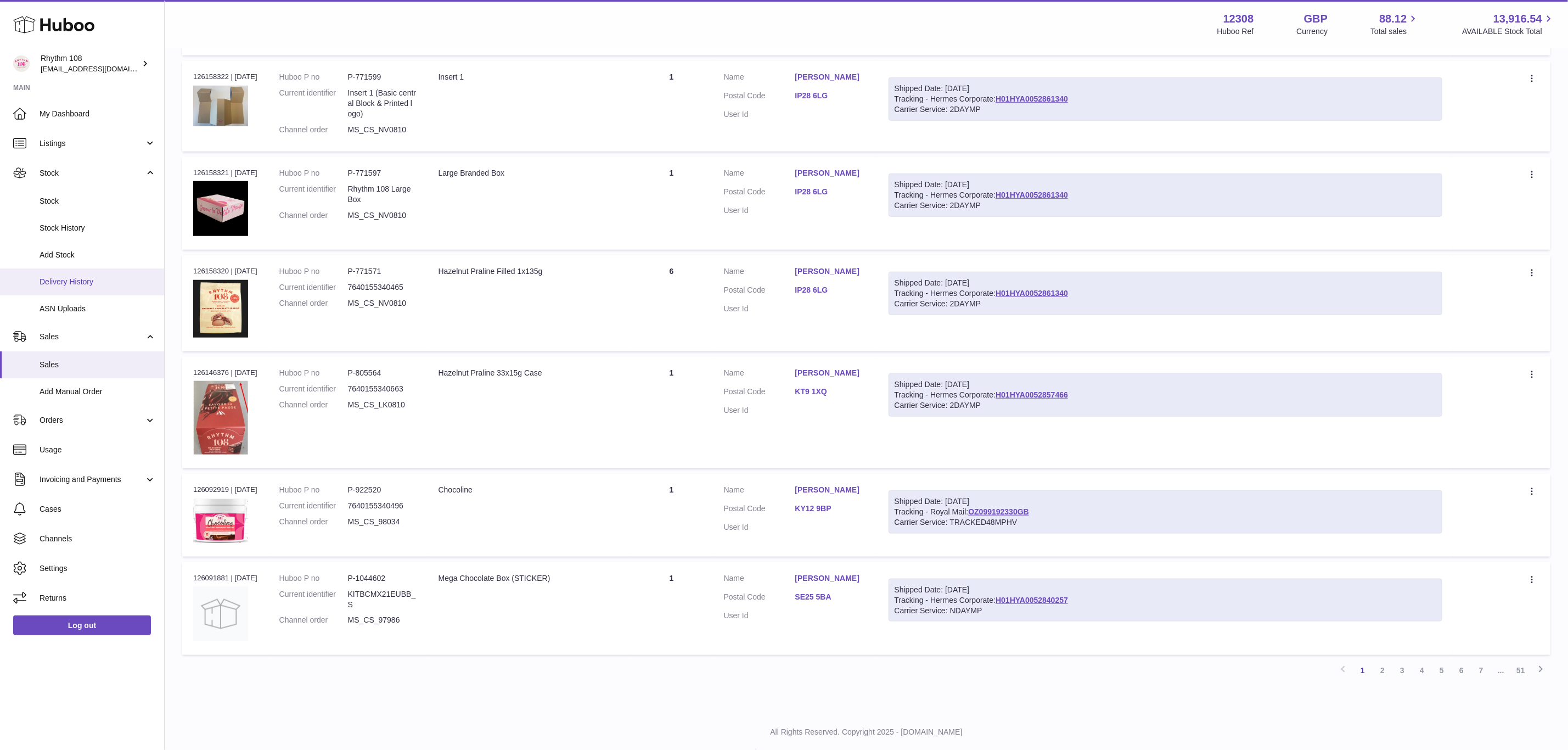
click at [60, 282] on span "Delivery History" at bounding box center [98, 282] width 117 height 10
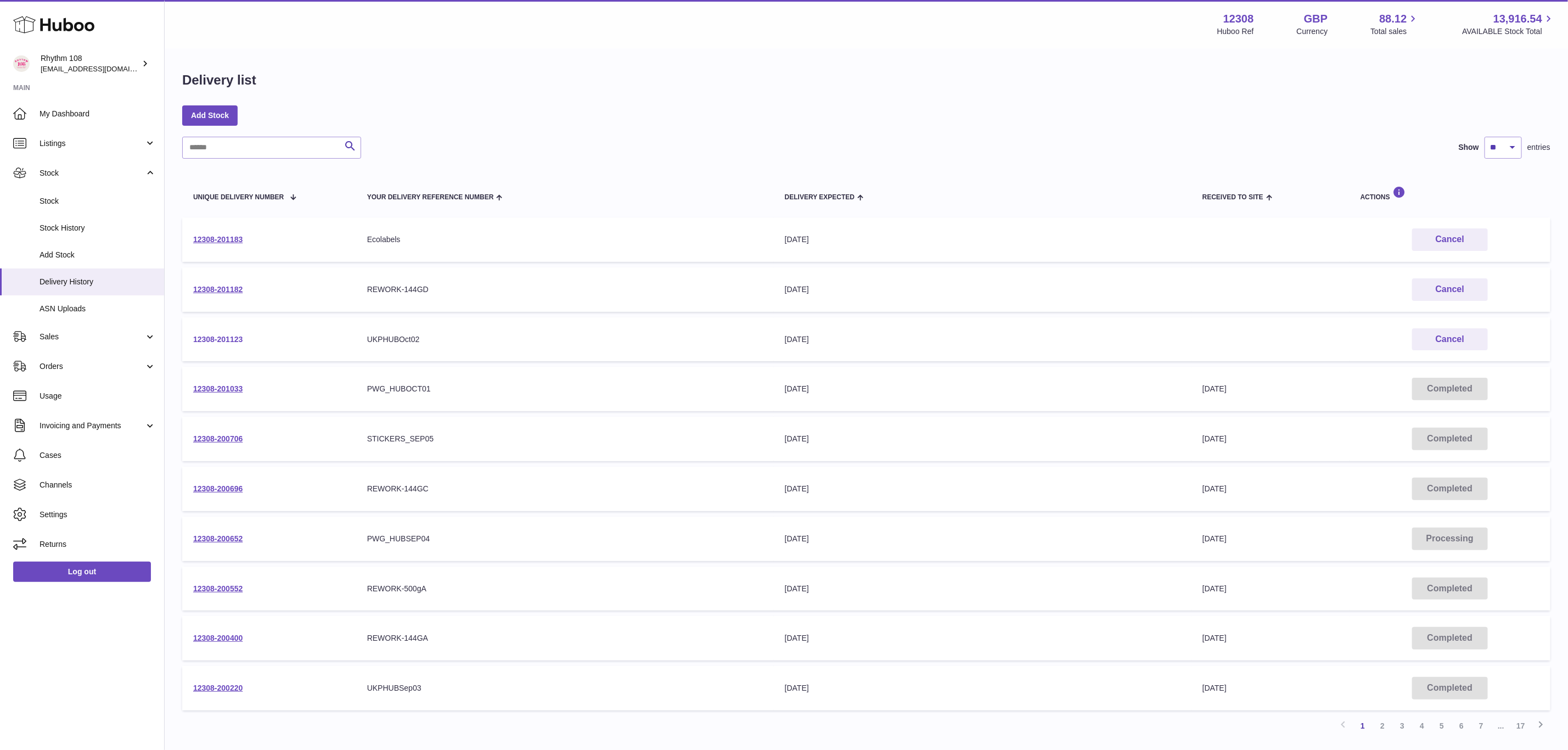
click at [223, 338] on link "12308-201123" at bounding box center [218, 339] width 50 height 8
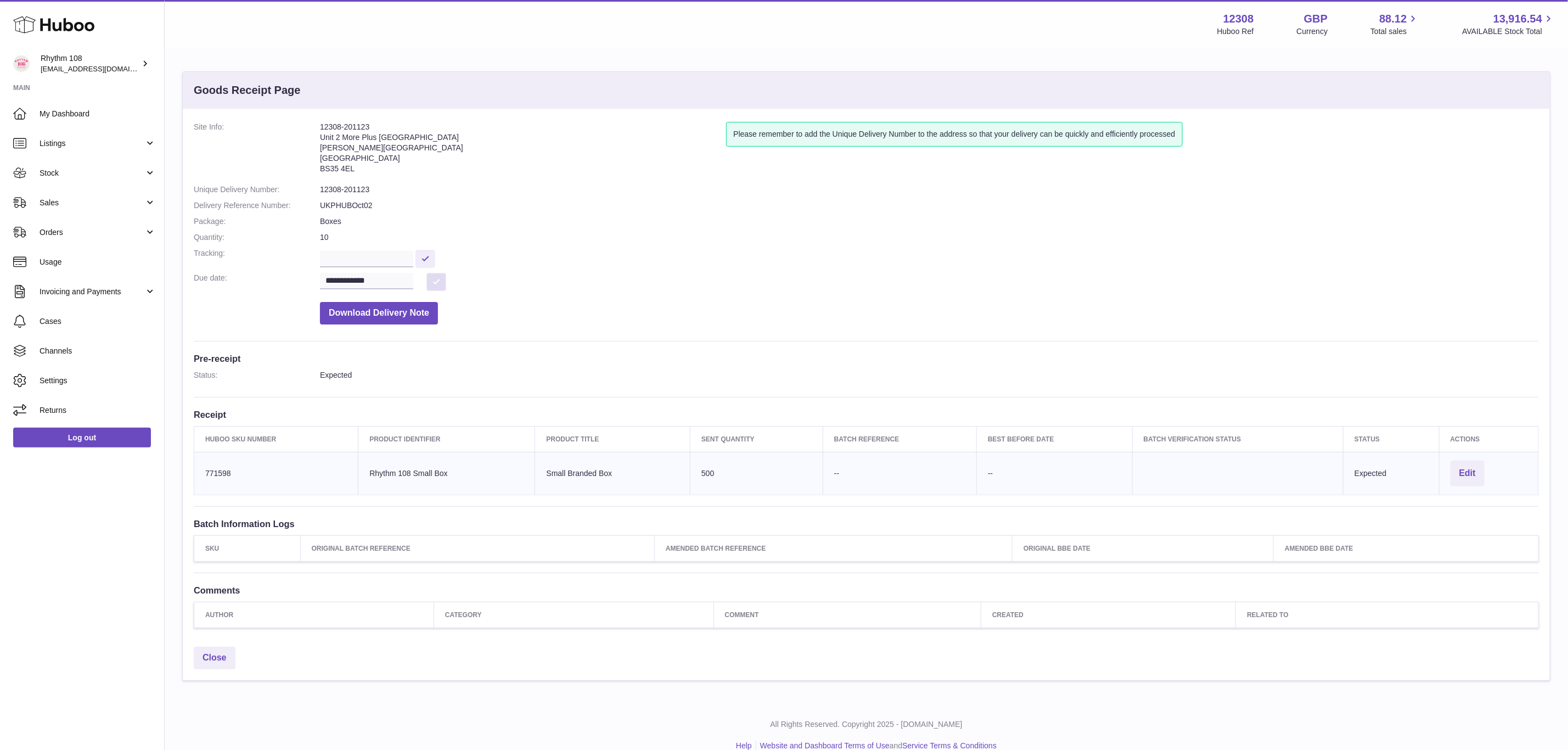
click at [445, 284] on button at bounding box center [436, 282] width 20 height 18
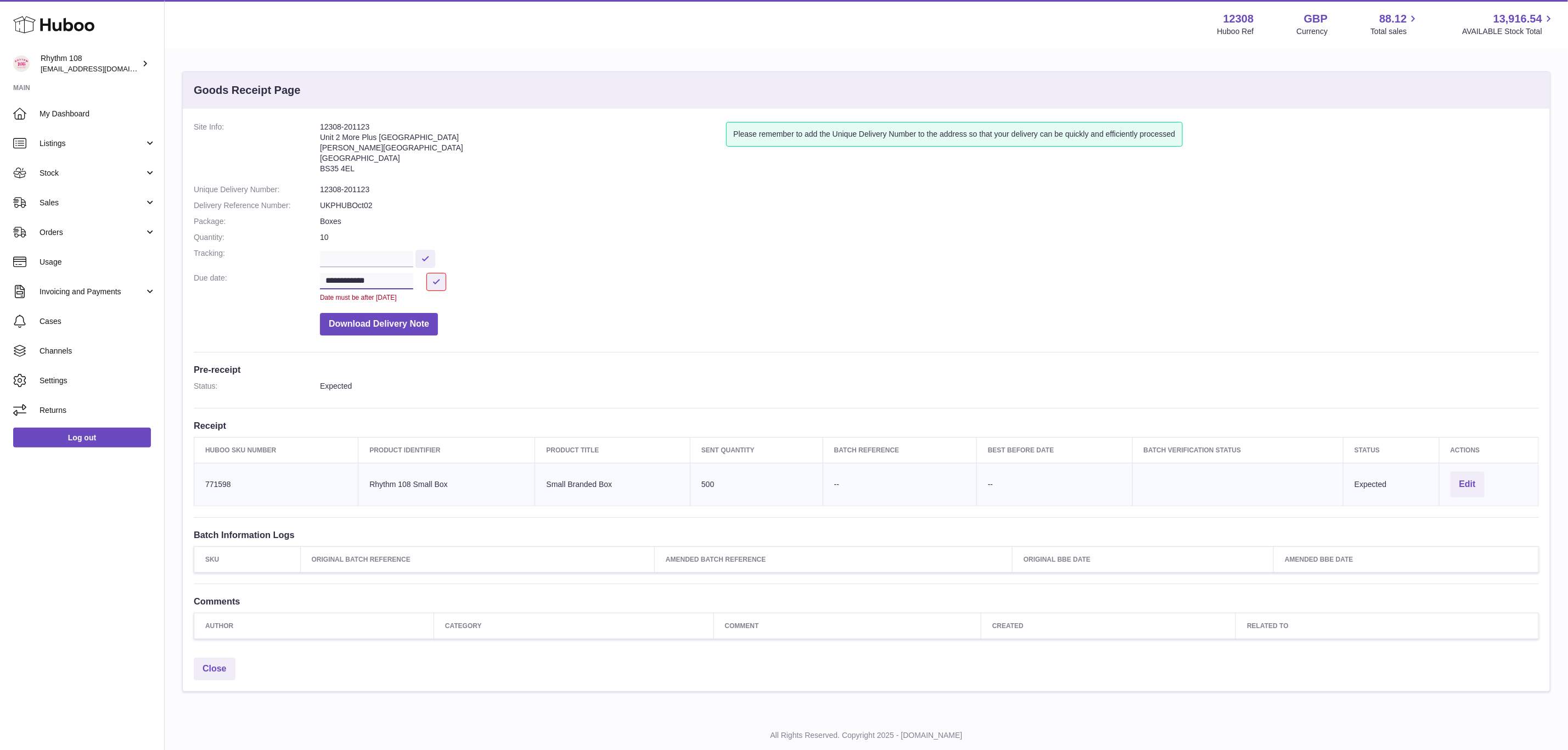
click at [335, 280] on input "**********" at bounding box center [366, 281] width 93 height 16
click at [331, 280] on input "**********" at bounding box center [366, 281] width 93 height 16
click at [440, 276] on button at bounding box center [436, 282] width 20 height 18
click at [685, 288] on dd "**********" at bounding box center [929, 287] width 1219 height 29
click at [350, 280] on input "**********" at bounding box center [366, 281] width 93 height 16
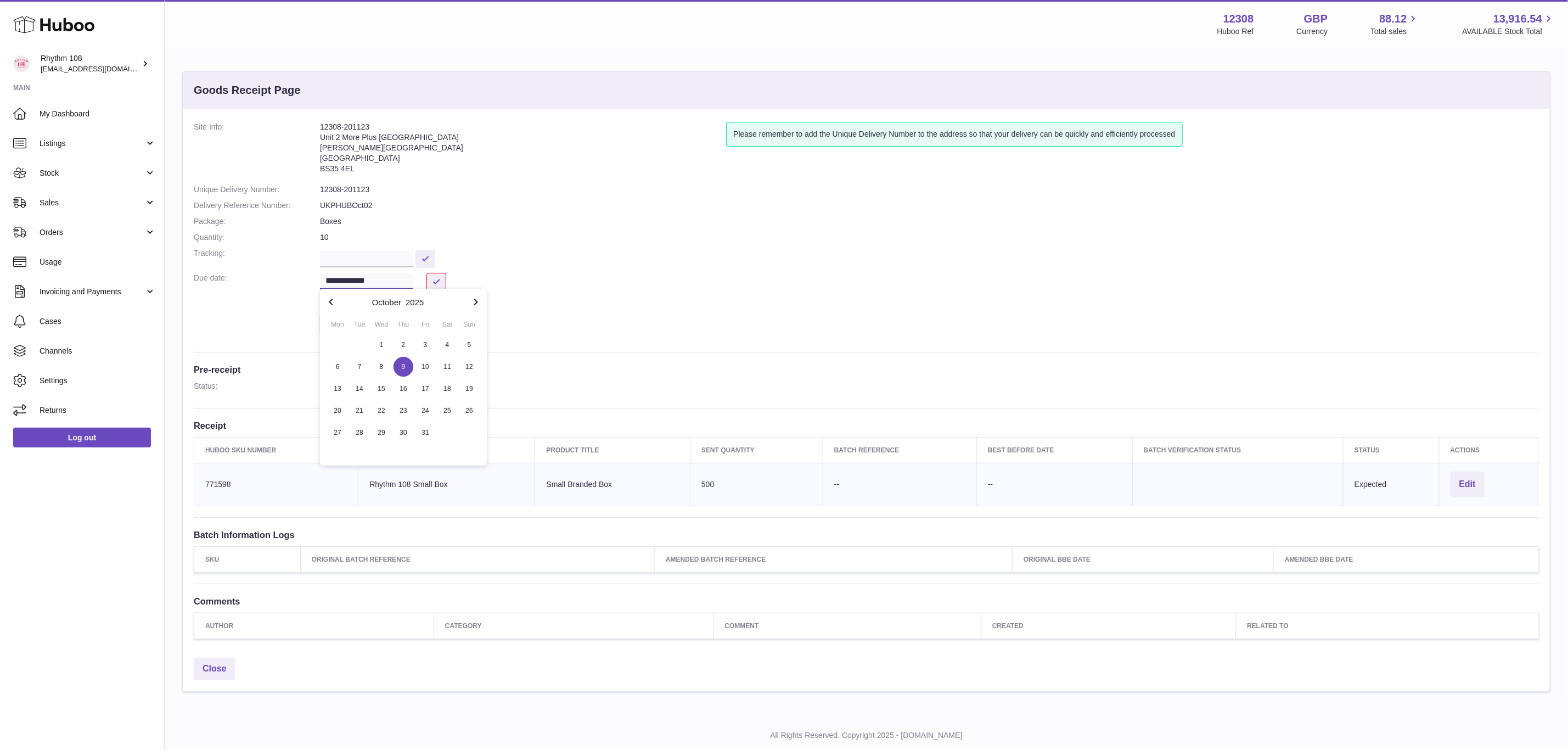
click at [331, 279] on input "**********" at bounding box center [366, 281] width 93 height 16
click at [444, 280] on button at bounding box center [436, 282] width 20 height 18
click at [547, 303] on dl "**********" at bounding box center [866, 231] width 1345 height 219
click at [494, 320] on dd "Download Delivery Note" at bounding box center [929, 321] width 1219 height 28
click at [435, 254] on button at bounding box center [425, 259] width 20 height 18
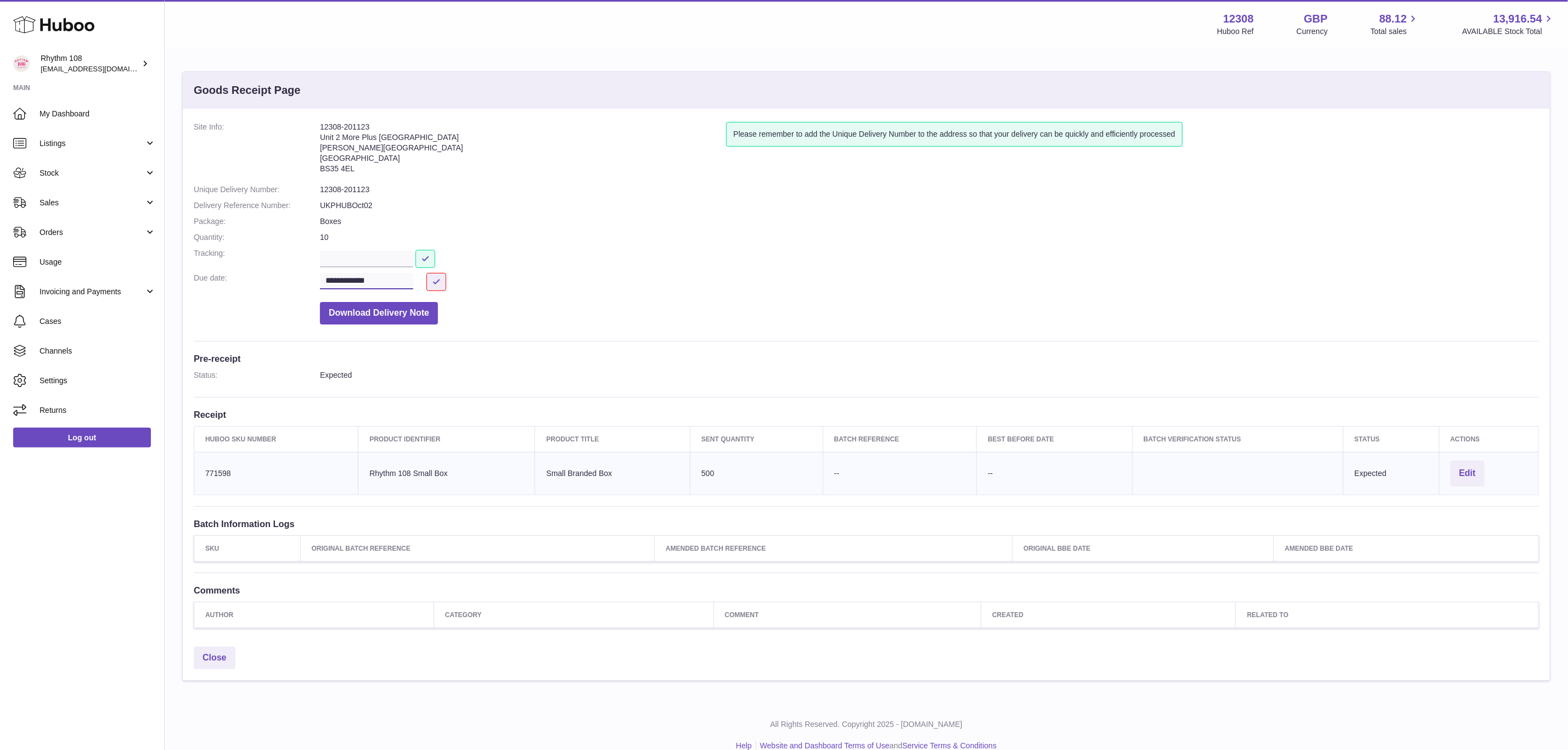
click at [369, 278] on input "**********" at bounding box center [366, 281] width 93 height 16
click at [317, 281] on dt "Due date:" at bounding box center [257, 282] width 126 height 18
click at [712, 283] on dd "**********" at bounding box center [929, 282] width 1219 height 18
click at [381, 277] on input "**********" at bounding box center [366, 281] width 93 height 16
click at [423, 363] on span "10" at bounding box center [425, 367] width 20 height 20
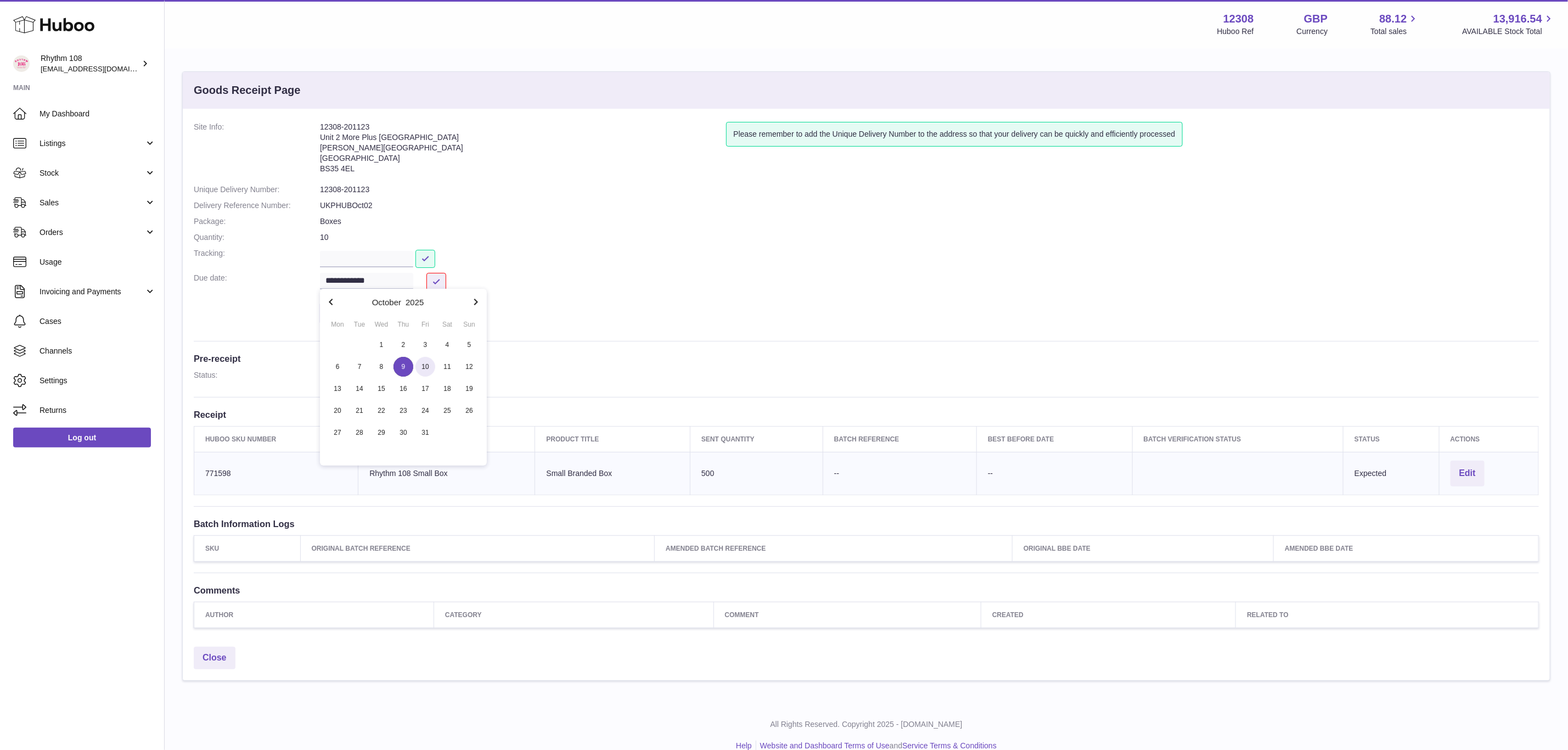
type input "**********"
click at [435, 273] on button at bounding box center [436, 282] width 20 height 18
click at [47, 171] on span "Stock" at bounding box center [92, 173] width 105 height 10
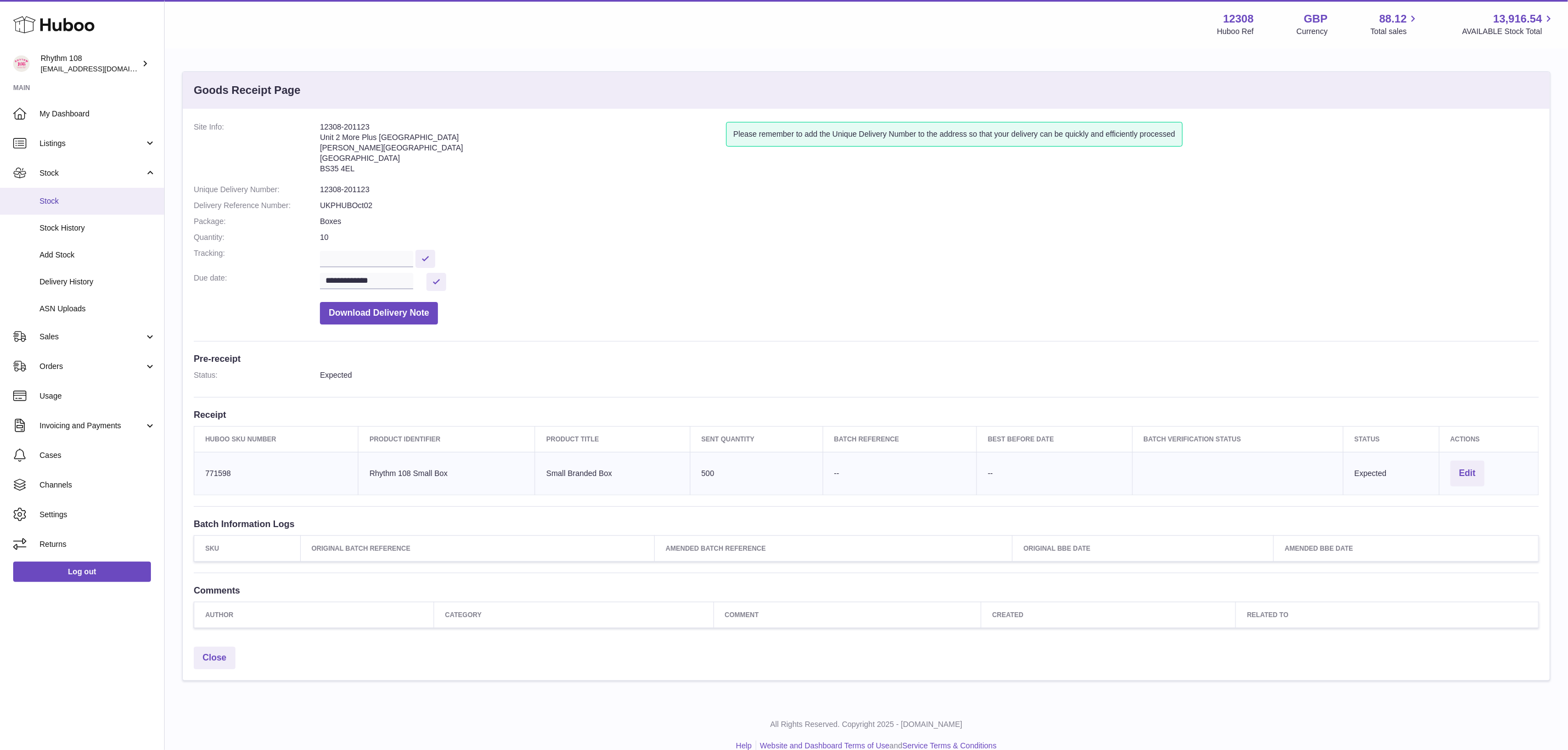
click at [48, 201] on span "Stock" at bounding box center [98, 201] width 117 height 10
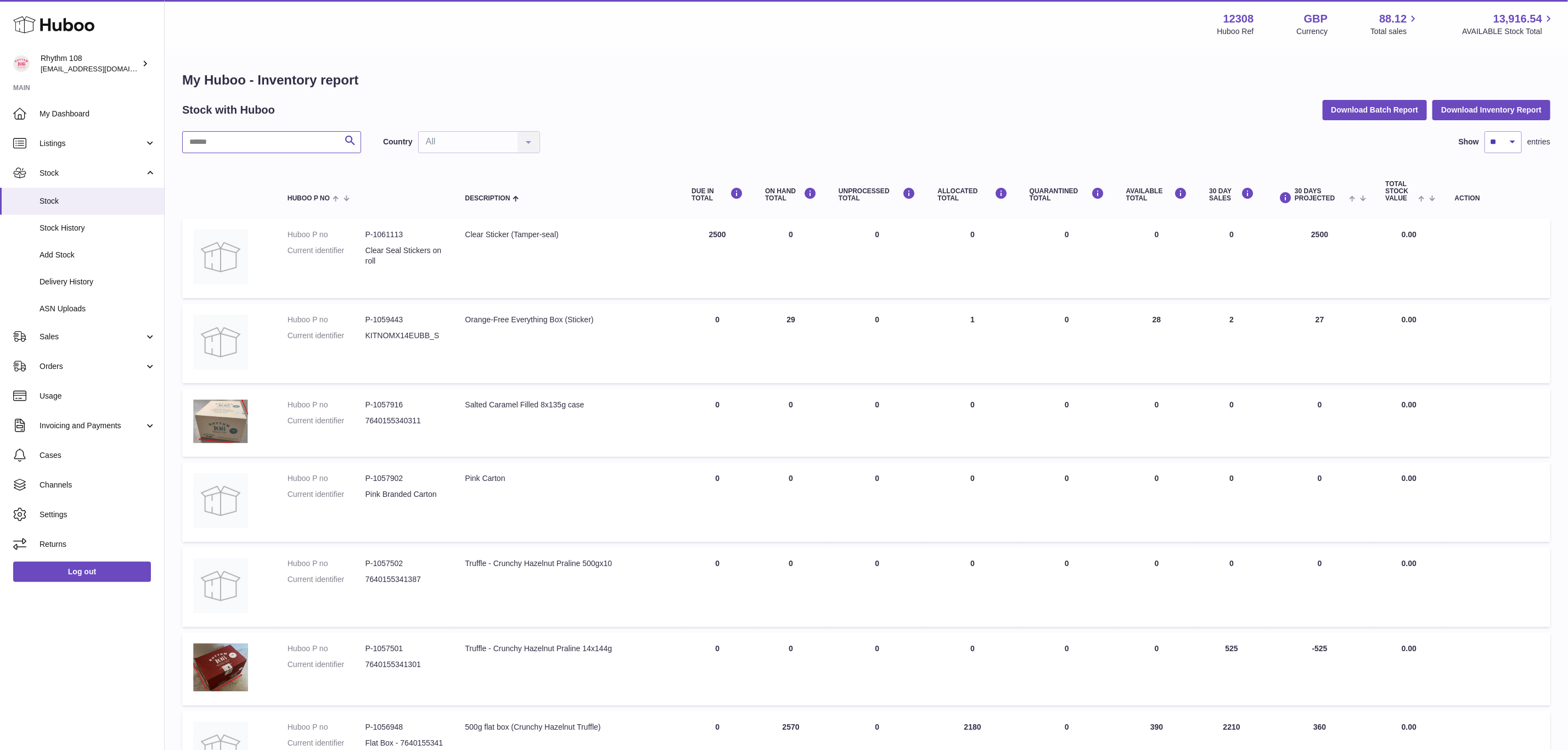
click at [252, 134] on input "text" at bounding box center [272, 142] width 179 height 22
type input "******"
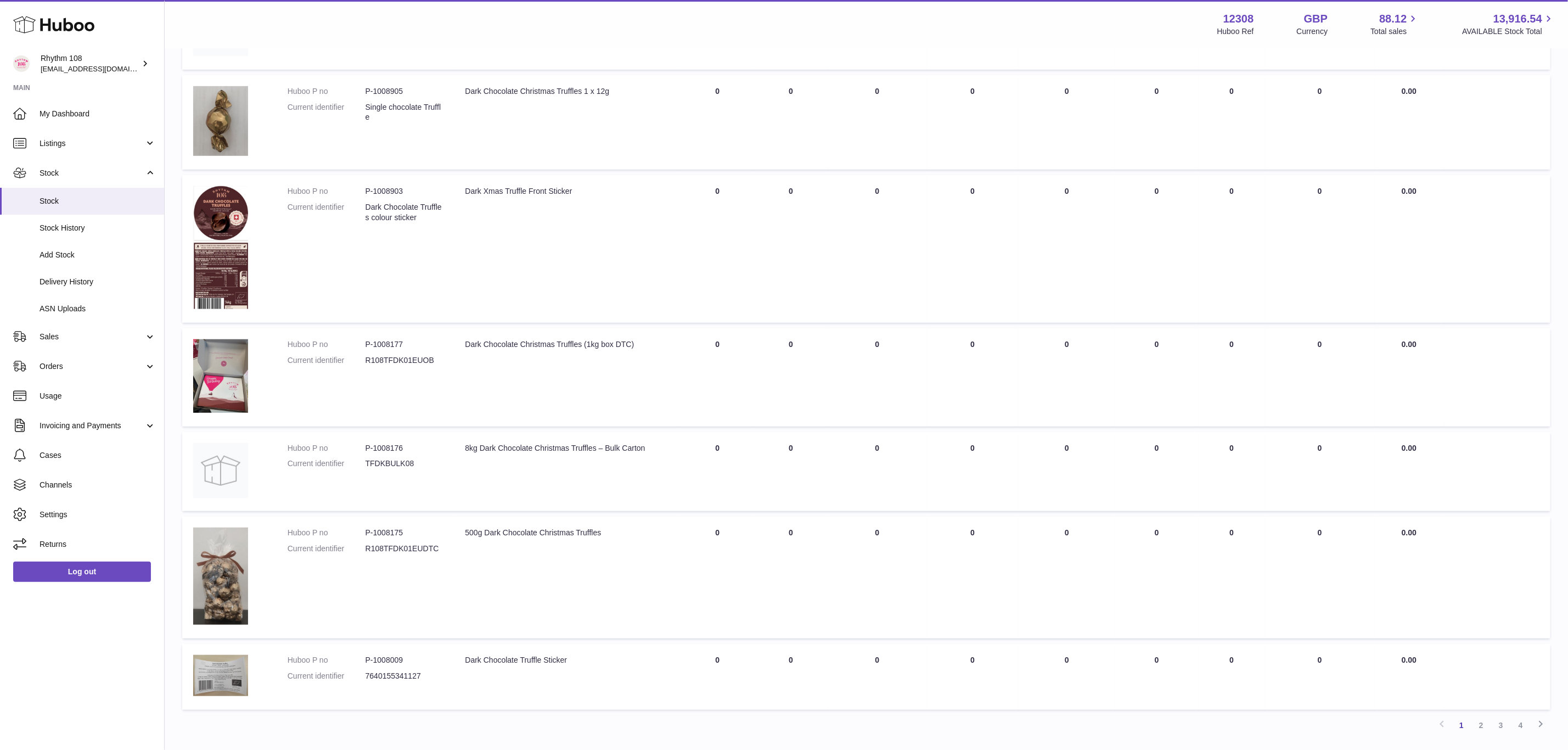
scroll to position [562, 0]
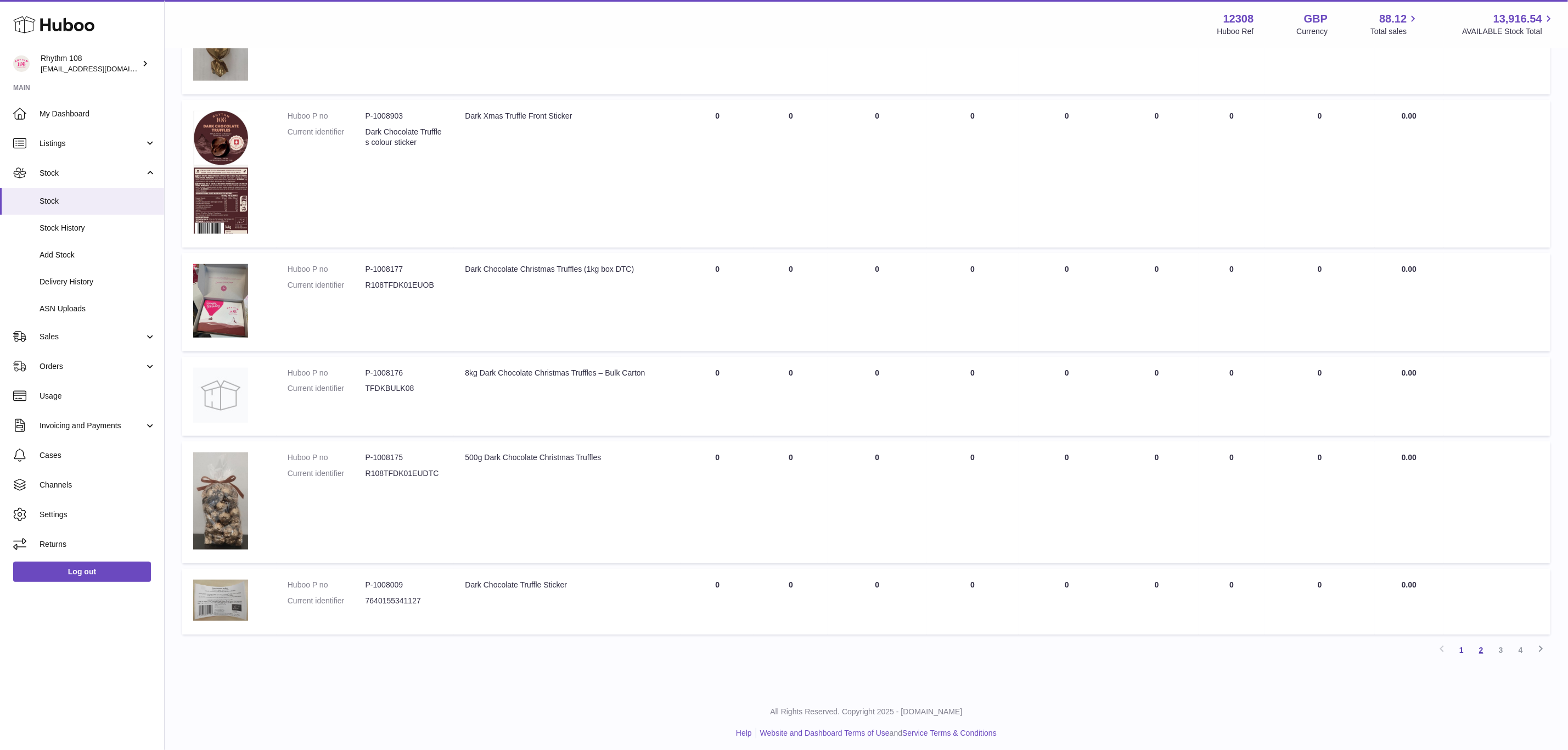
click at [1479, 644] on link "2" at bounding box center [1481, 650] width 20 height 20
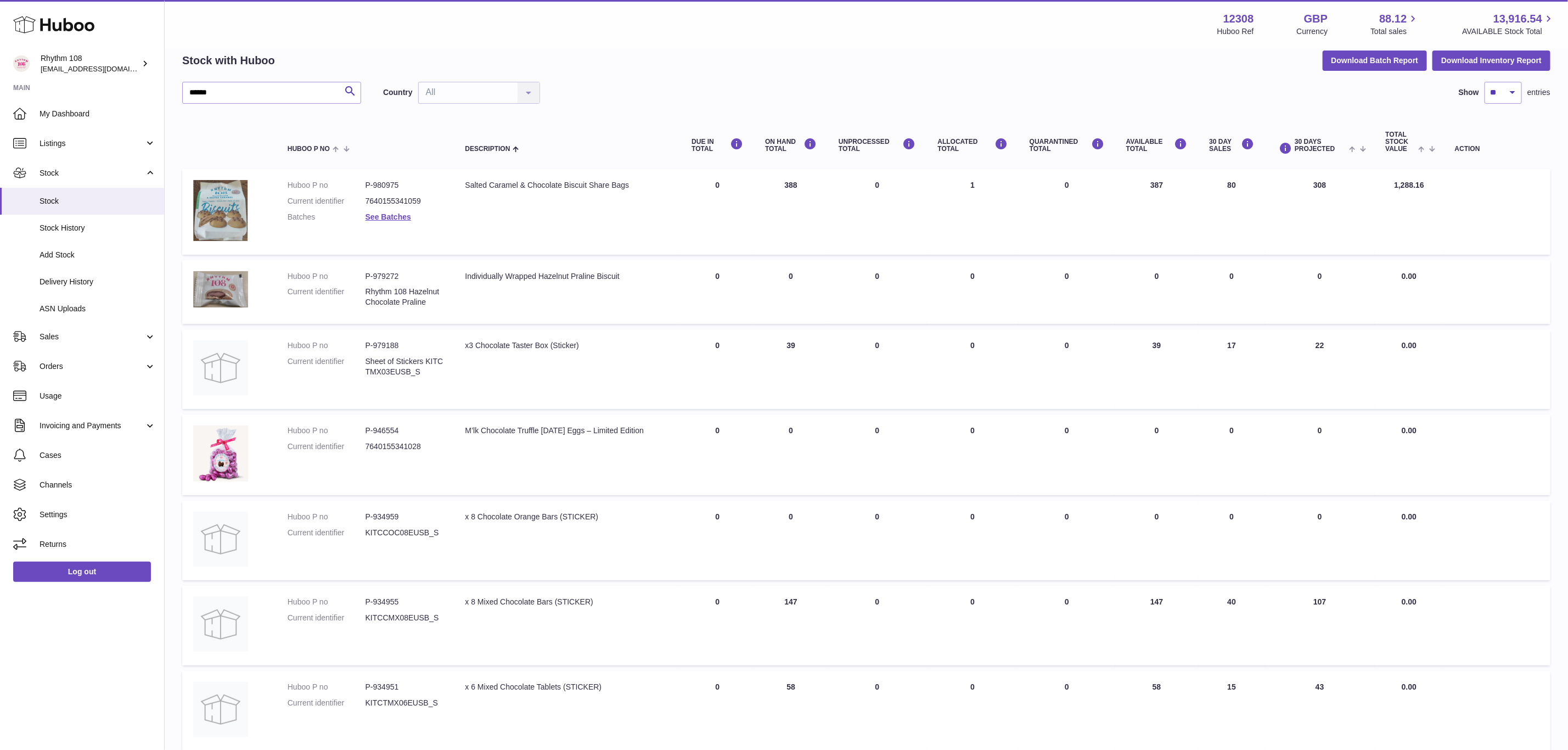
scroll to position [420, 0]
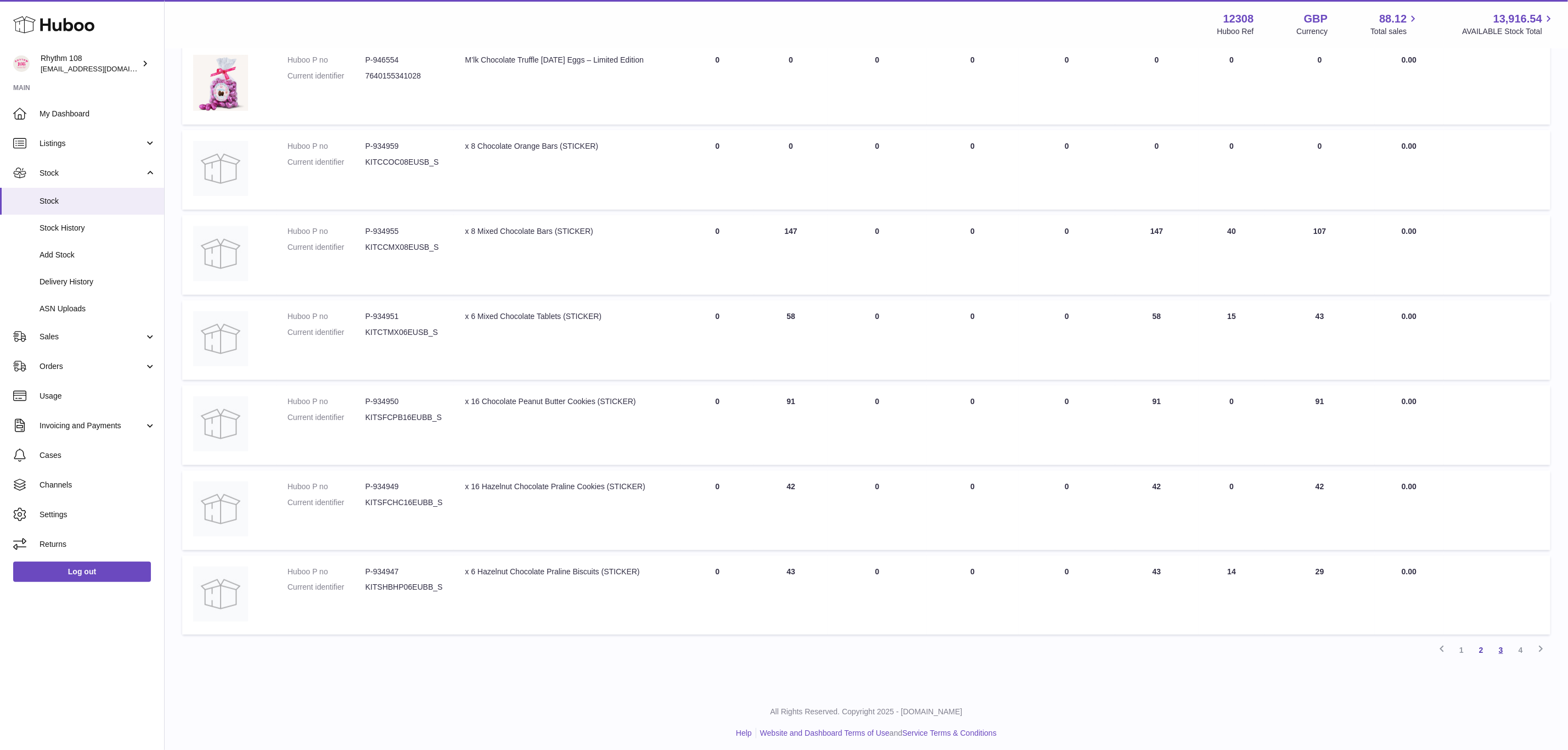
click at [1496, 646] on link "3" at bounding box center [1501, 650] width 20 height 20
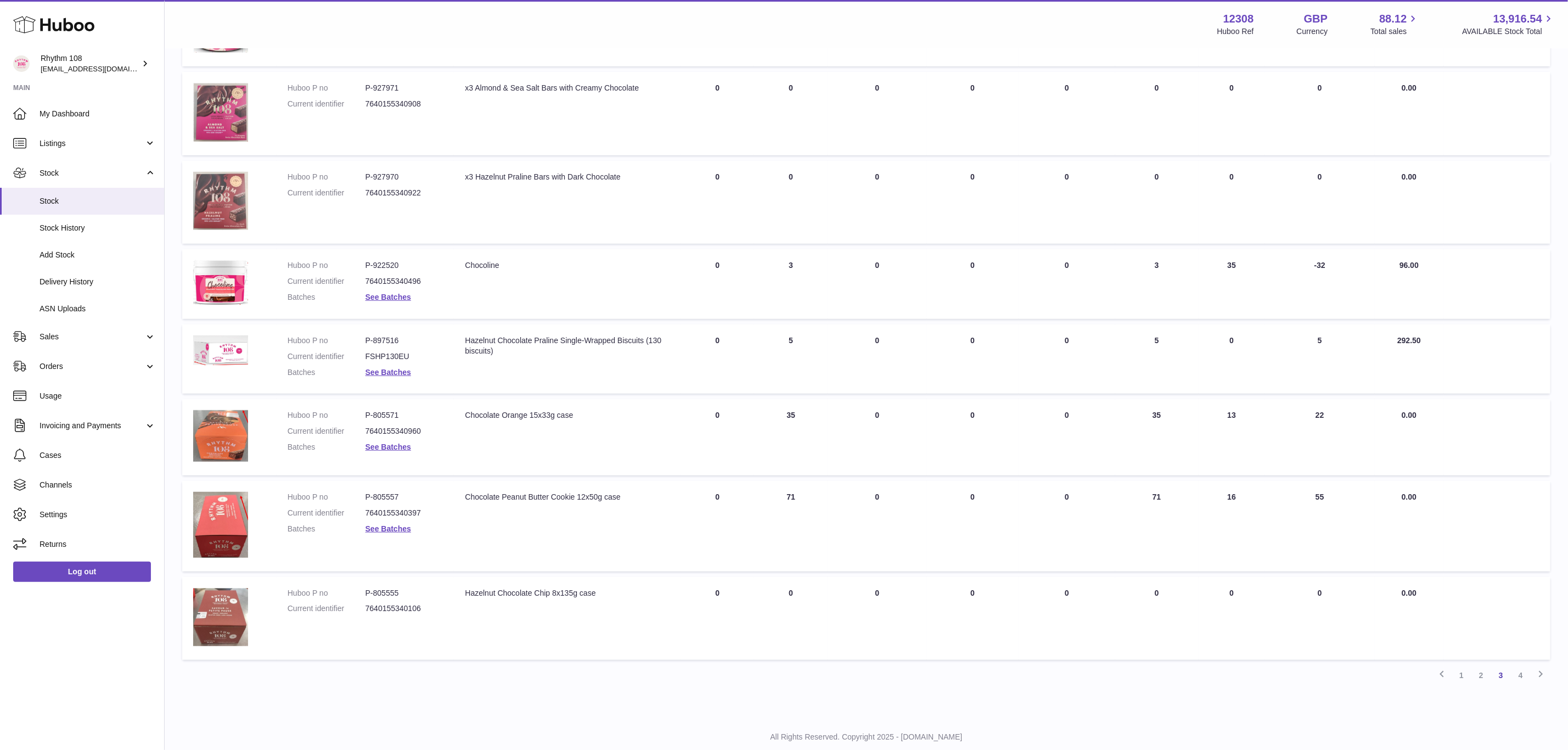
scroll to position [481, 0]
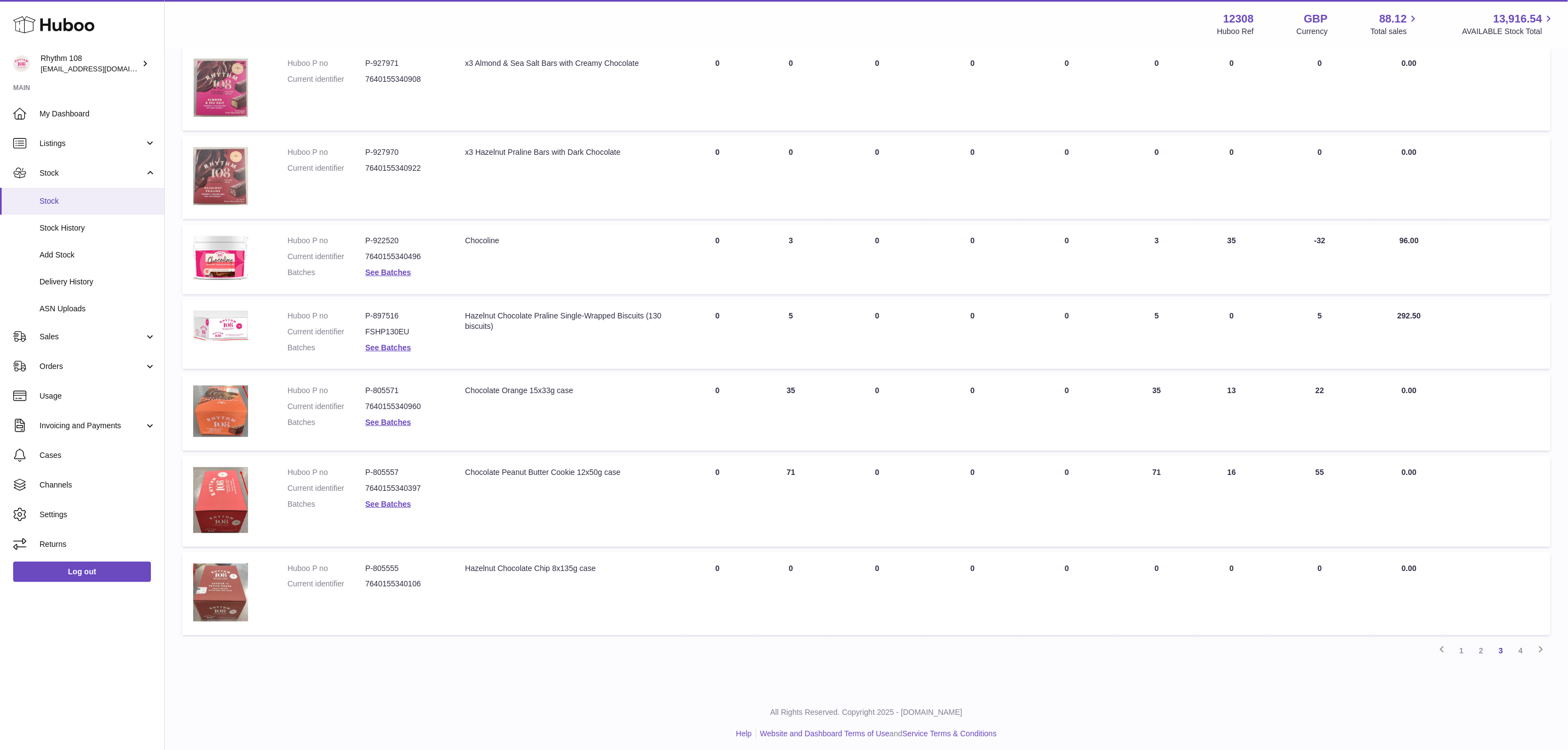
click at [51, 201] on span "Stock" at bounding box center [98, 201] width 117 height 10
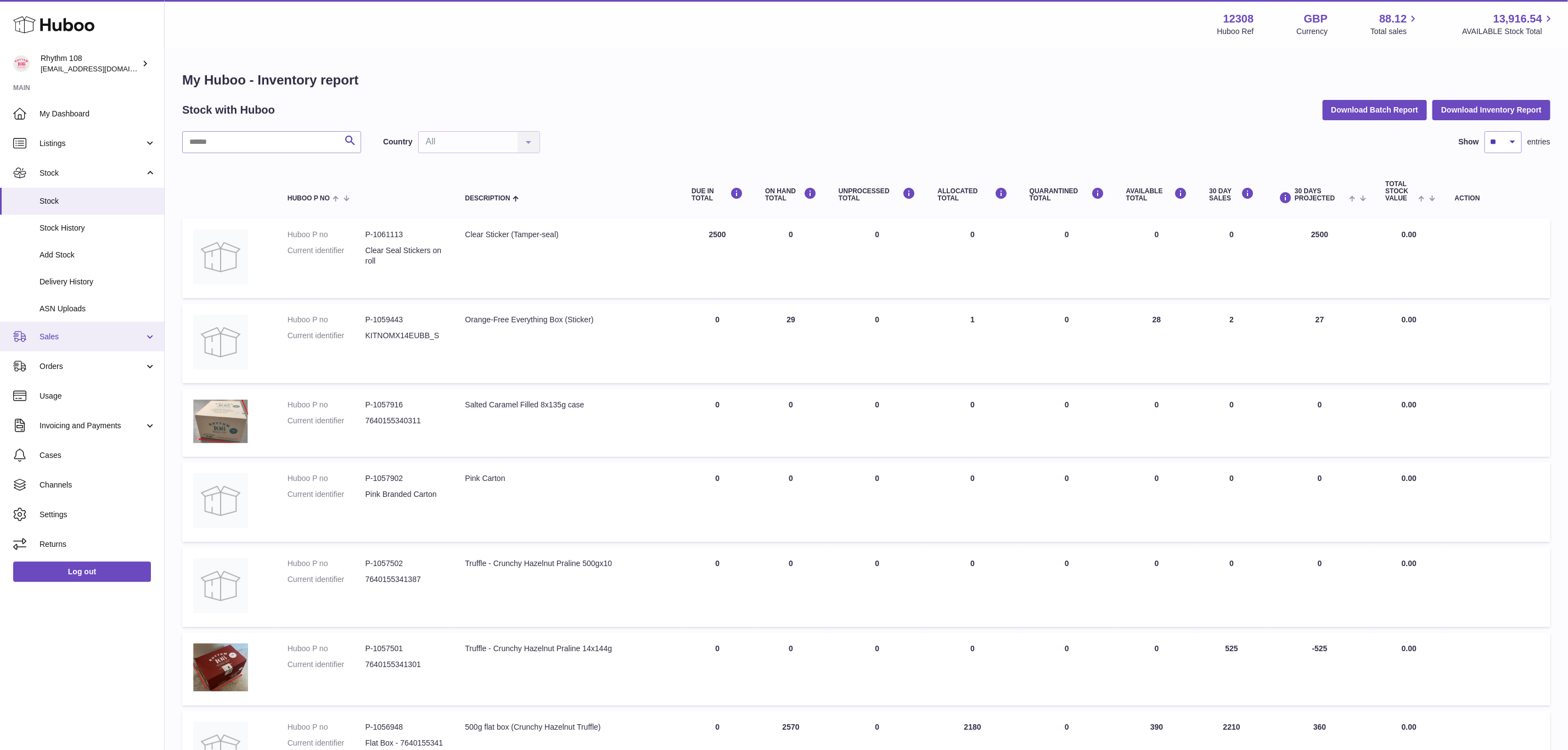
click at [51, 341] on span "Sales" at bounding box center [92, 337] width 105 height 10
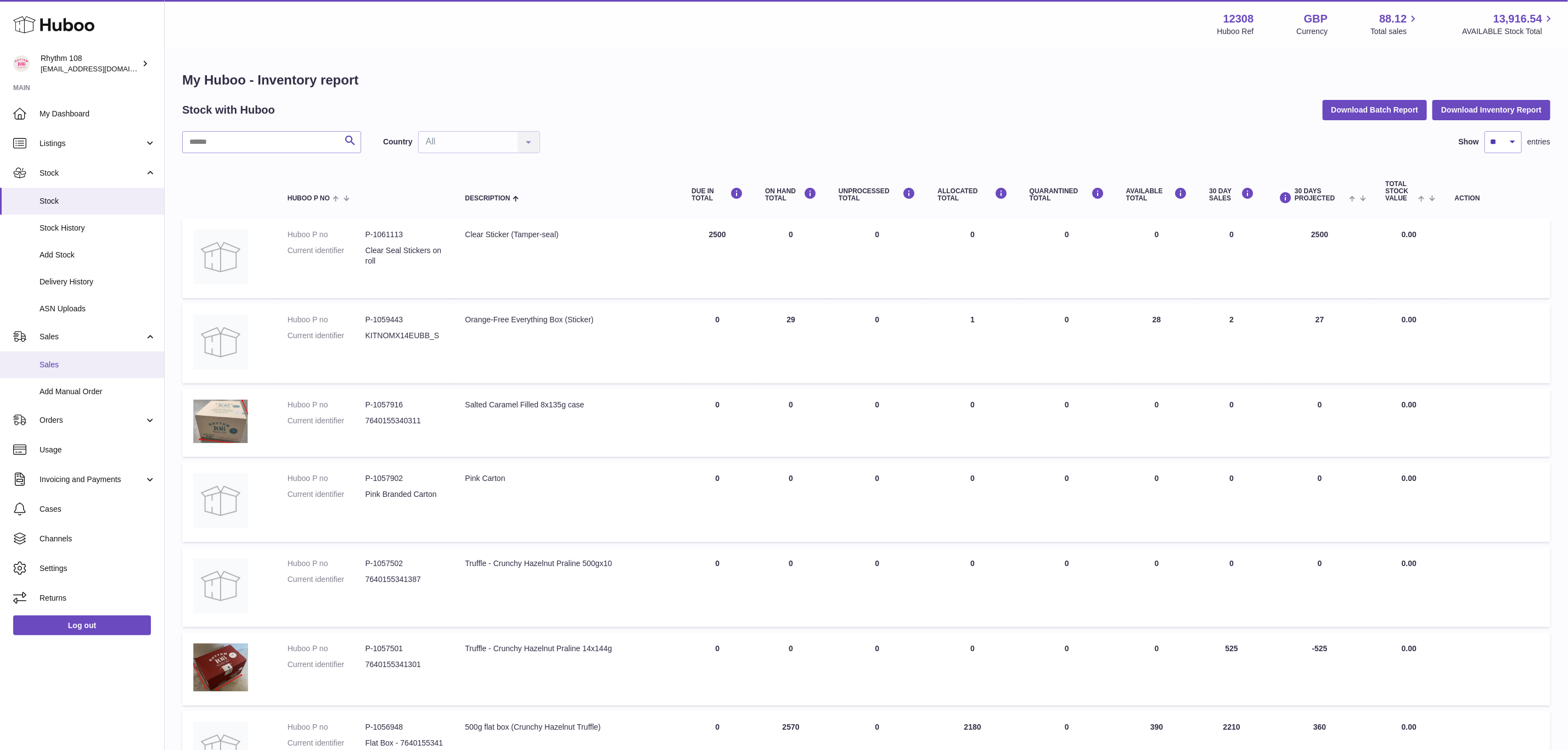
click at [63, 371] on link "Sales" at bounding box center [82, 364] width 164 height 27
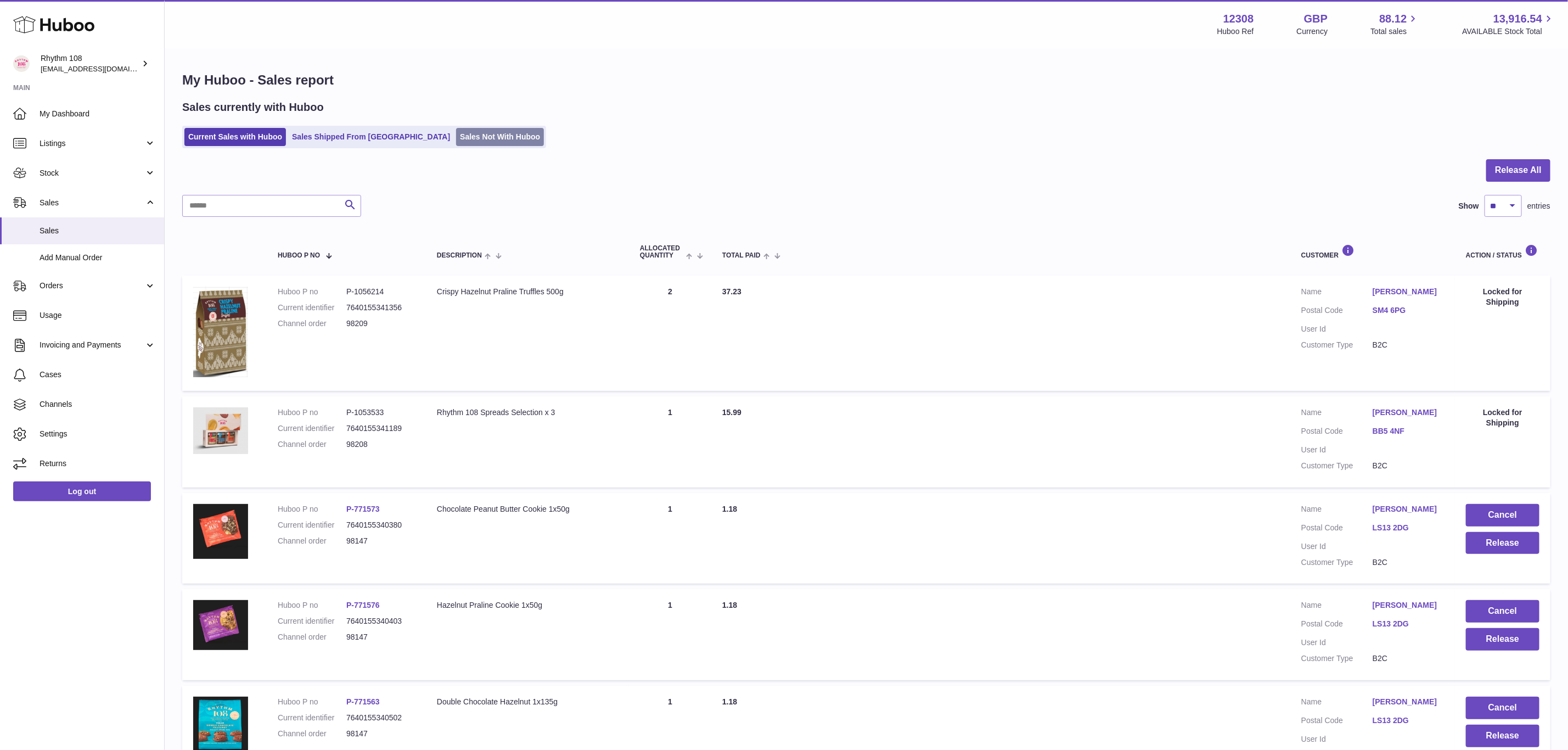
click at [456, 140] on link "Sales Not With Huboo" at bounding box center [500, 137] width 88 height 18
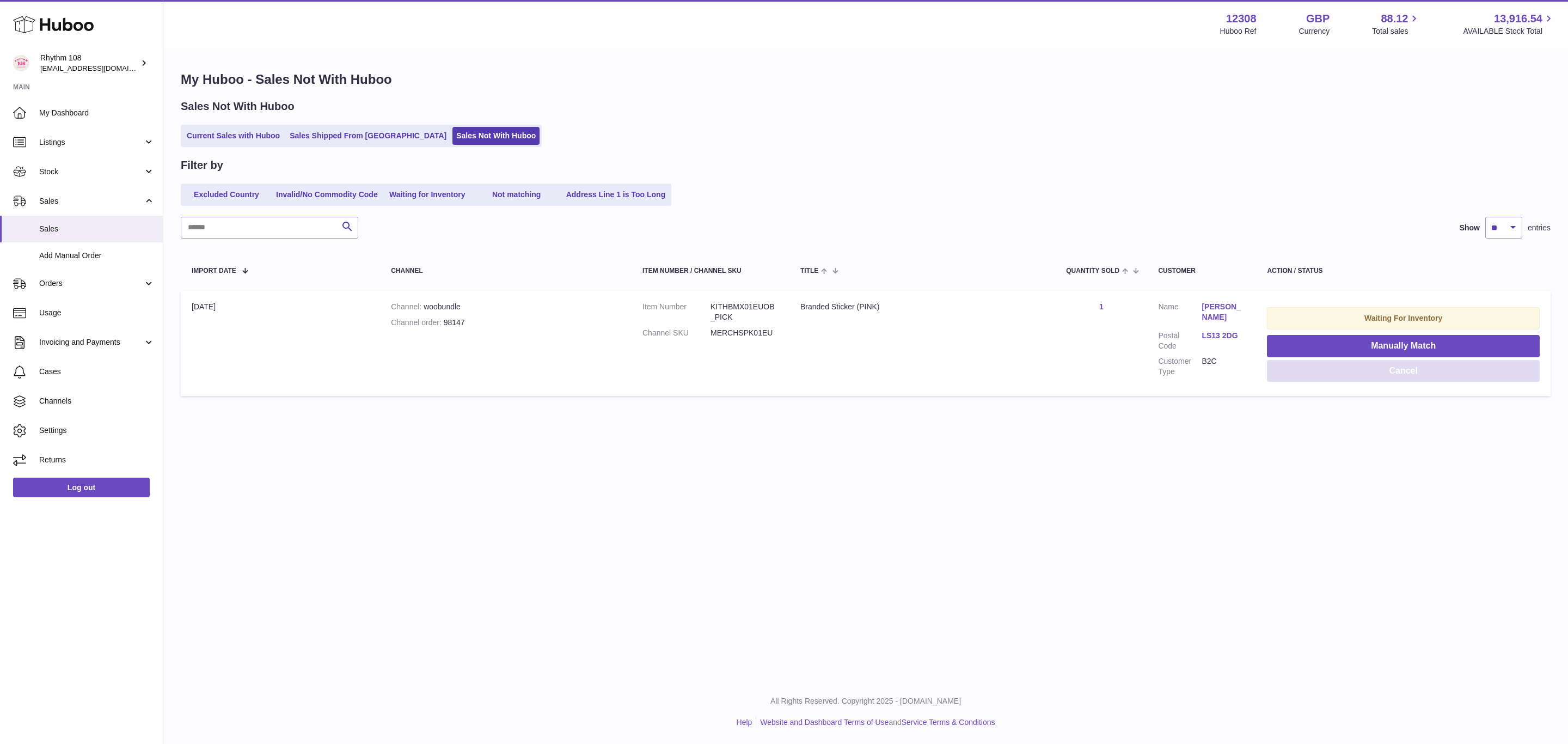
click at [1398, 375] on button "Cancel" at bounding box center [1403, 371] width 273 height 23
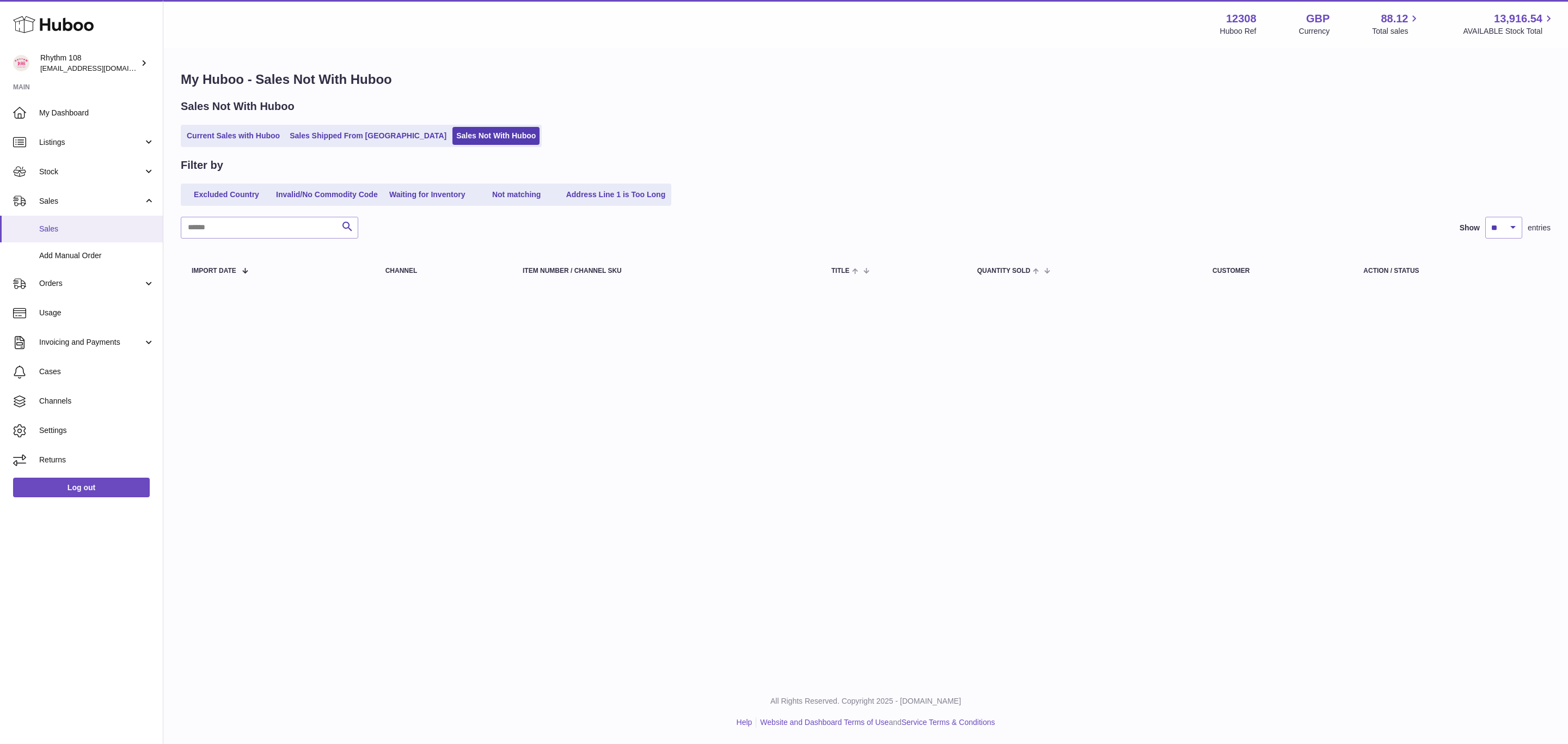
click at [77, 231] on span "Sales" at bounding box center [97, 229] width 116 height 10
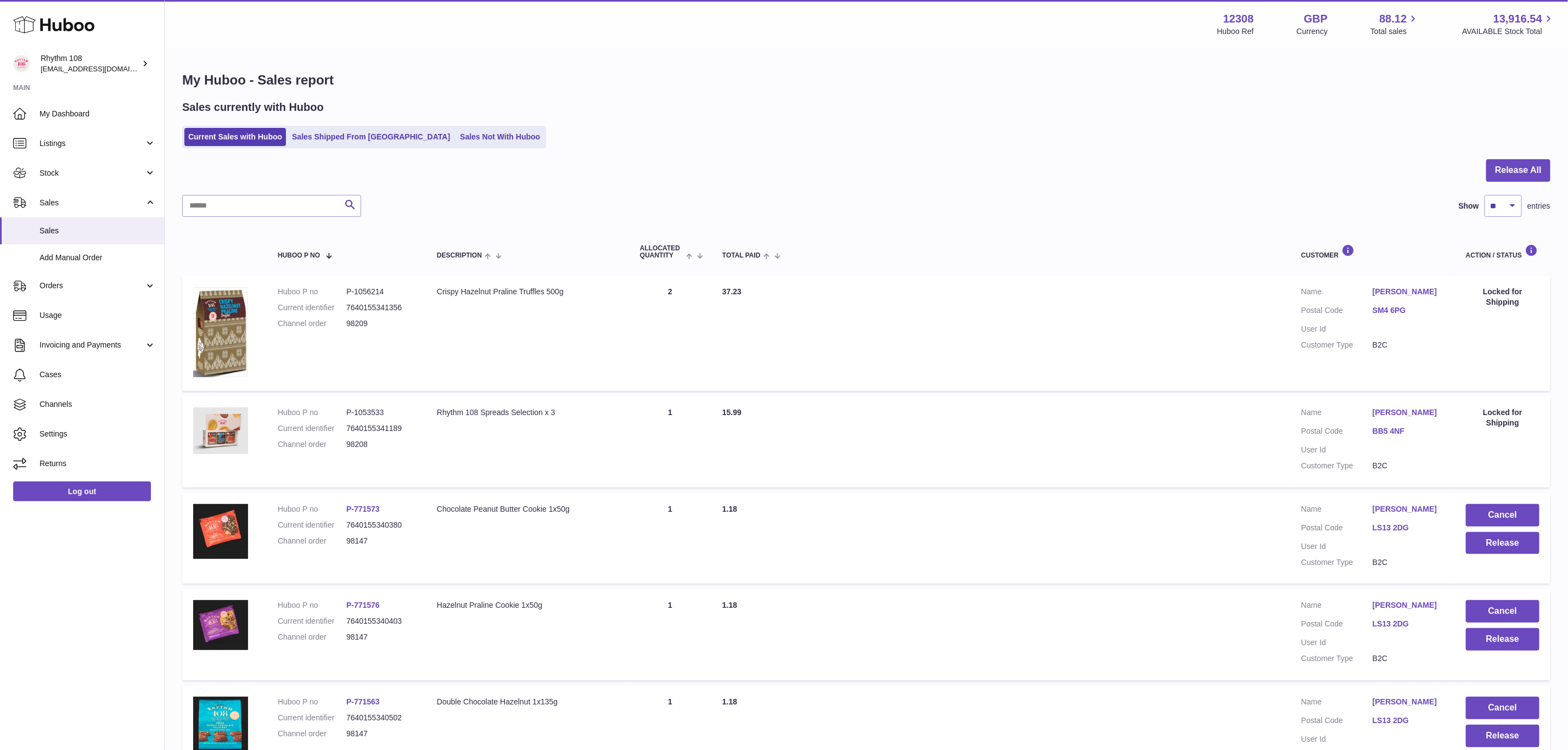
click at [927, 130] on div "Current Sales with Huboo Sales Shipped From [GEOGRAPHIC_DATA] Sales Not With Hu…" at bounding box center [866, 137] width 1368 height 23
click at [934, 145] on div "Current Sales with Huboo Sales Shipped From [GEOGRAPHIC_DATA] Sales Not With Hu…" at bounding box center [866, 137] width 1368 height 23
click at [1330, 145] on div "Current Sales with Huboo Sales Shipped From [GEOGRAPHIC_DATA] Sales Not With Hu…" at bounding box center [866, 137] width 1368 height 23
